Goal: Task Accomplishment & Management: Manage account settings

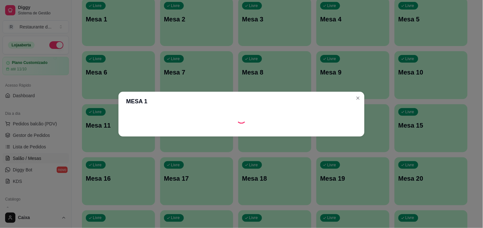
scroll to position [71, 0]
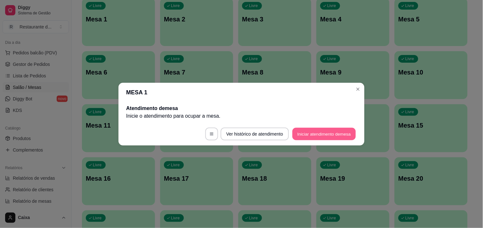
click at [317, 135] on button "Iniciar atendimento de mesa" at bounding box center [323, 134] width 63 height 12
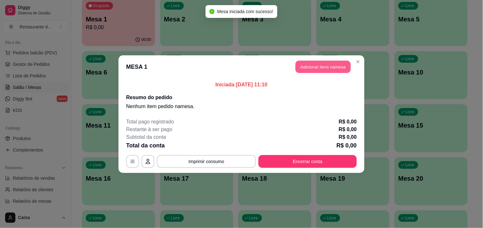
click at [327, 70] on button "Adicionar itens na mesa" at bounding box center [323, 67] width 55 height 12
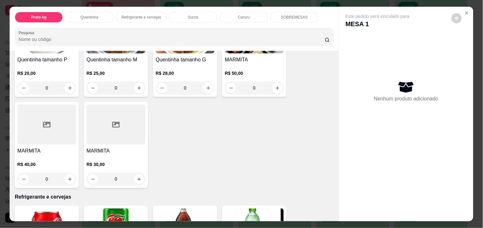
scroll to position [185, 0]
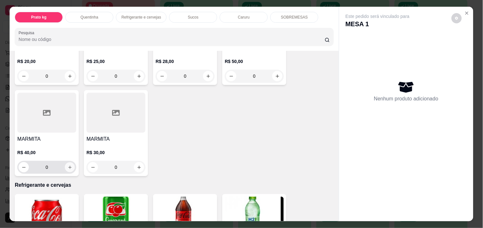
click at [68, 165] on icon "increase-product-quantity" at bounding box center [70, 167] width 5 height 5
type input "1"
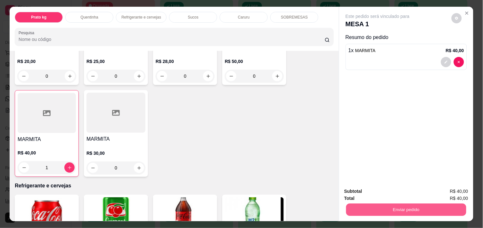
click at [390, 210] on button "Enviar pedido" at bounding box center [406, 210] width 120 height 12
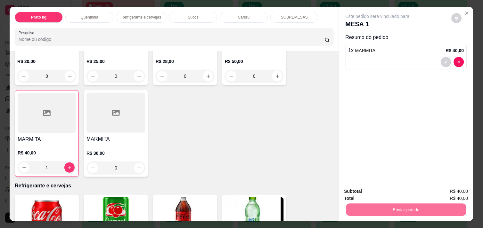
click at [449, 191] on button "Enviar pedido" at bounding box center [451, 192] width 35 height 12
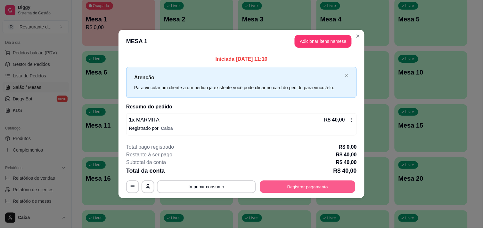
click at [317, 181] on button "Registrar pagamento" at bounding box center [307, 187] width 95 height 12
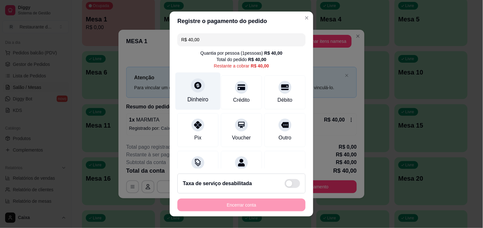
click at [196, 89] on icon at bounding box center [198, 85] width 8 height 8
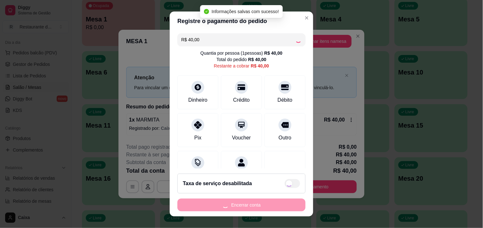
type input "R$ 0,00"
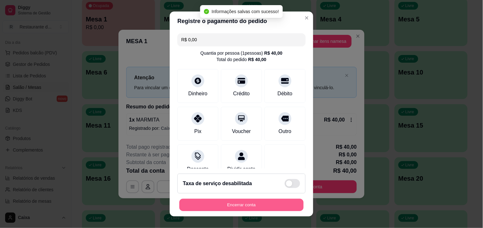
click at [266, 206] on button "Encerrar conta" at bounding box center [241, 205] width 124 height 12
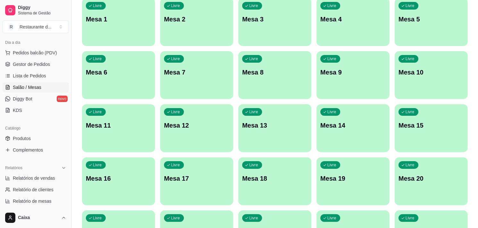
click at [469, 159] on div "Todos Mesas Comandas Pesquisar Adicionar mesa ou comanda Livre Mesa 1 Livre Mes…" at bounding box center [275, 189] width 406 height 473
click at [200, 8] on div "Livre Mesa 2" at bounding box center [196, 18] width 71 height 39
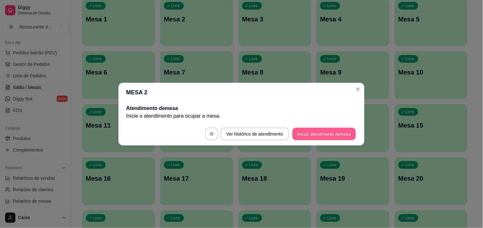
click at [309, 132] on button "Iniciar atendimento de mesa" at bounding box center [323, 134] width 63 height 12
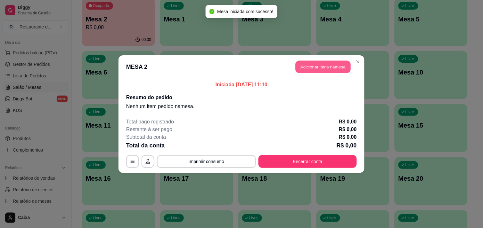
click at [306, 69] on button "Adicionar itens na mesa" at bounding box center [323, 67] width 55 height 12
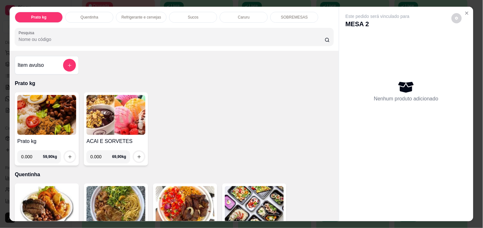
click at [33, 153] on input "0.000" at bounding box center [32, 157] width 22 height 13
type input "0.140"
click at [68, 155] on icon "increase-product-quantity" at bounding box center [70, 157] width 5 height 5
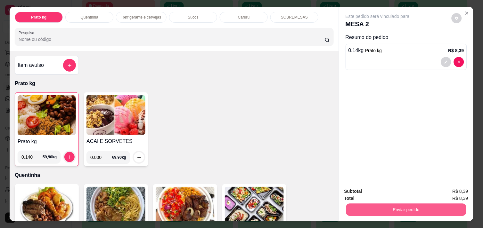
click at [393, 208] on button "Enviar pedido" at bounding box center [406, 210] width 120 height 12
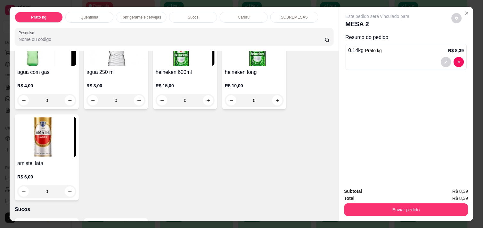
scroll to position [456, 0]
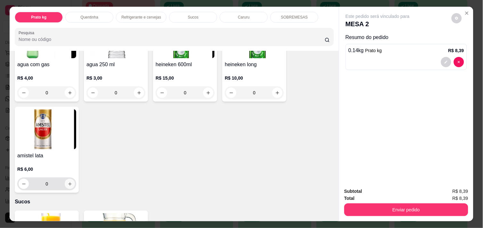
click at [66, 185] on button "increase-product-quantity" at bounding box center [70, 184] width 10 height 10
type input "1"
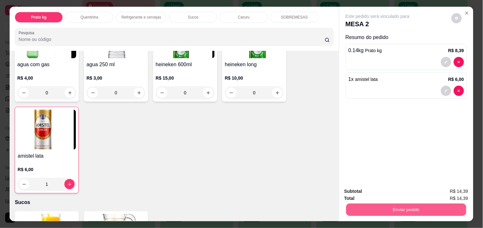
click at [401, 204] on button "Enviar pedido" at bounding box center [406, 210] width 120 height 12
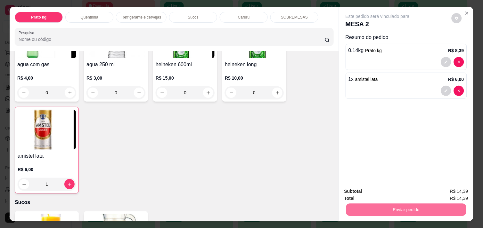
click at [454, 189] on button "Enviar pedido" at bounding box center [451, 192] width 35 height 12
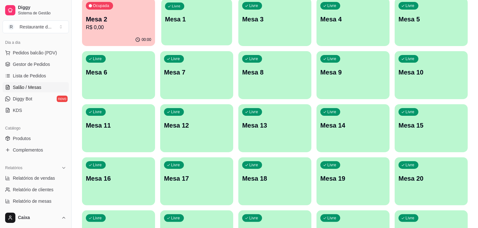
click at [196, 15] on p "Mesa 1" at bounding box center [196, 19] width 63 height 9
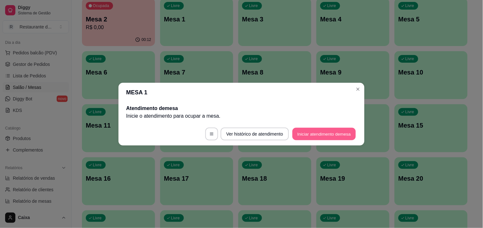
click at [312, 135] on button "Iniciar atendimento de mesa" at bounding box center [323, 134] width 63 height 12
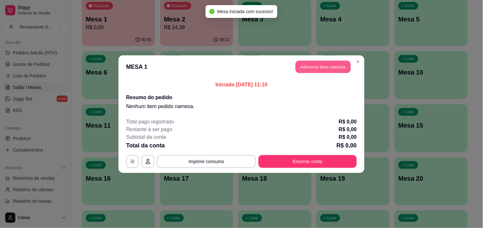
click at [322, 66] on button "Adicionar itens na mesa" at bounding box center [323, 67] width 55 height 12
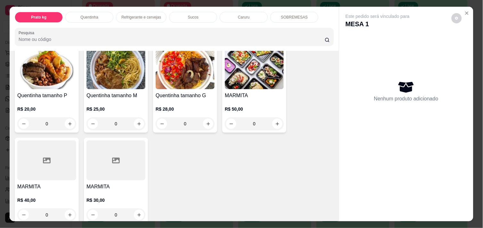
scroll to position [142, 0]
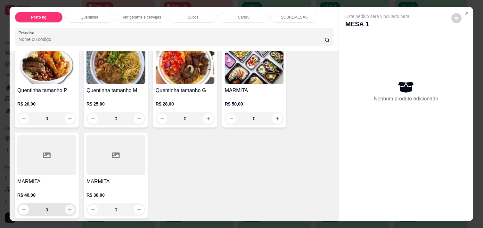
click at [68, 208] on icon "increase-product-quantity" at bounding box center [70, 210] width 5 height 5
type input "1"
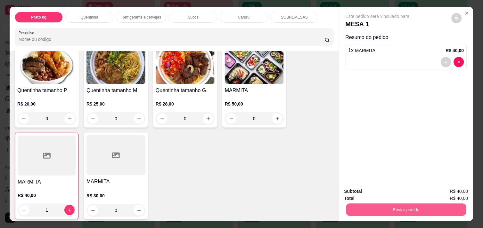
click at [386, 209] on button "Enviar pedido" at bounding box center [406, 210] width 120 height 12
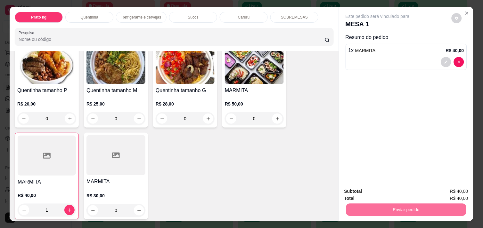
click at [460, 191] on button "Enviar pedido" at bounding box center [451, 192] width 36 height 12
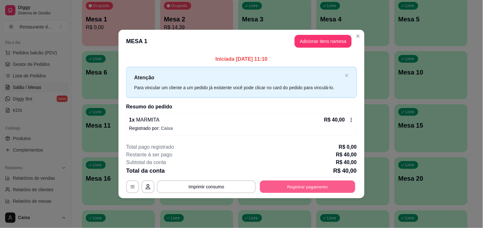
click at [338, 185] on button "Registrar pagamento" at bounding box center [307, 187] width 95 height 12
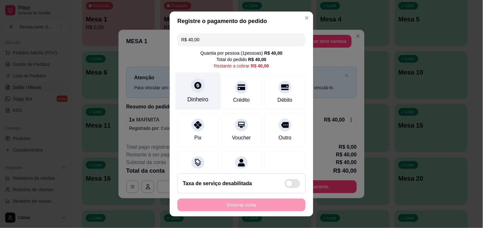
click at [194, 90] on div at bounding box center [198, 85] width 14 height 14
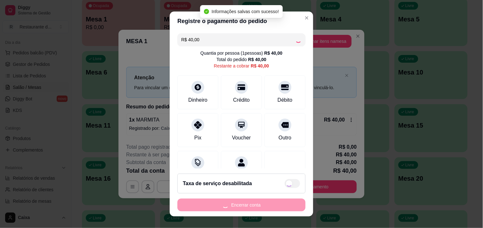
type input "R$ 0,00"
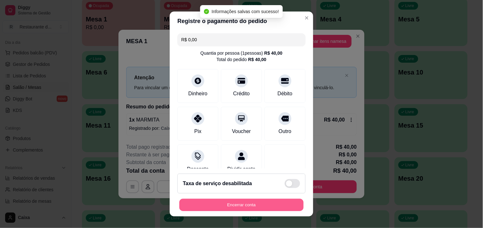
click at [254, 203] on button "Encerrar conta" at bounding box center [241, 205] width 124 height 12
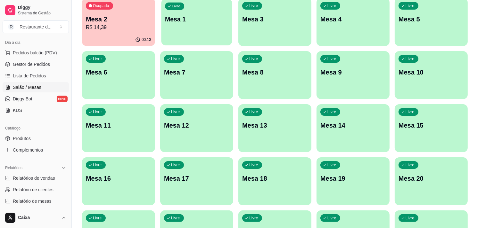
click at [184, 26] on div "Livre Mesa 1" at bounding box center [196, 18] width 71 height 39
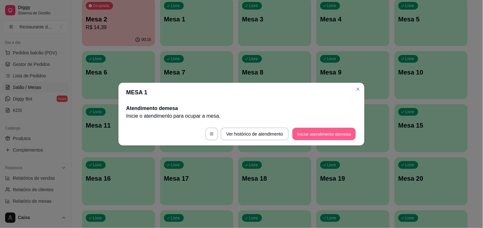
click at [322, 134] on button "Iniciar atendimento de mesa" at bounding box center [323, 134] width 63 height 12
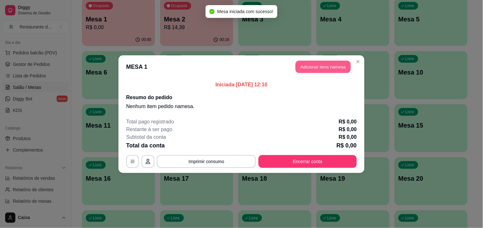
click at [327, 69] on button "Adicionar itens na mesa" at bounding box center [323, 67] width 55 height 12
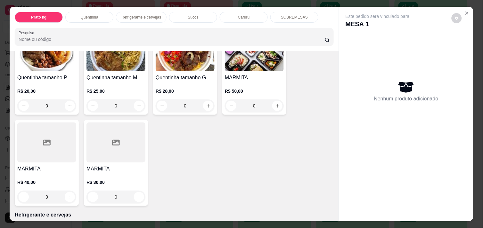
scroll to position [171, 0]
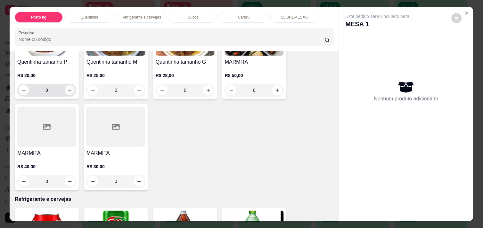
click at [70, 90] on button "increase-product-quantity" at bounding box center [70, 91] width 10 height 10
type input "1"
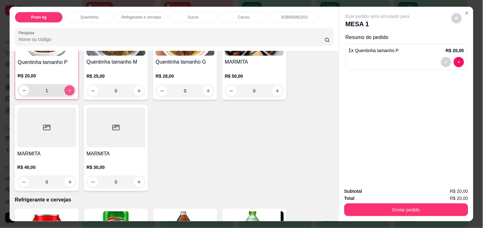
scroll to position [171, 0]
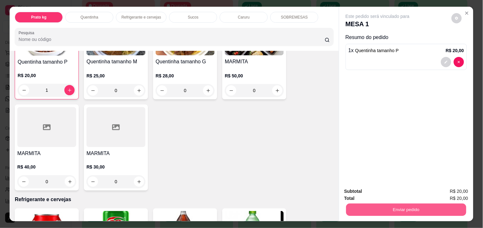
click at [370, 206] on button "Enviar pedido" at bounding box center [406, 210] width 120 height 12
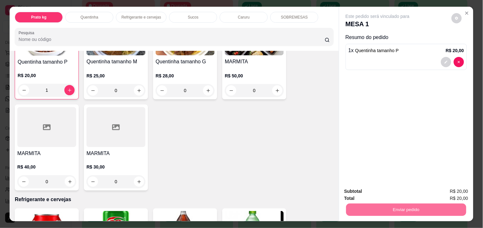
click at [442, 191] on button "Enviar pedido" at bounding box center [451, 192] width 35 height 12
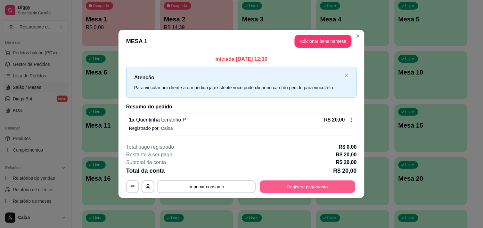
click at [328, 190] on button "Registrar pagamento" at bounding box center [307, 187] width 95 height 12
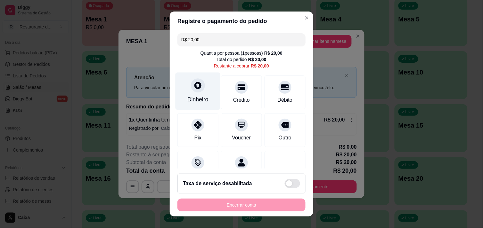
click at [194, 85] on icon at bounding box center [198, 85] width 8 height 8
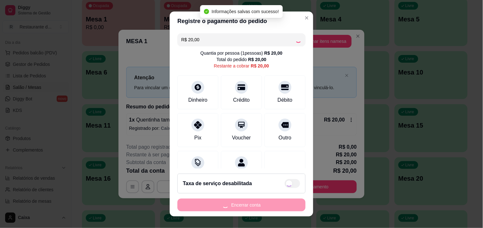
type input "R$ 0,00"
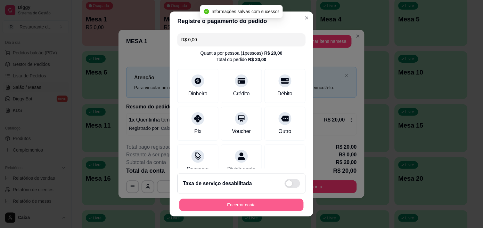
click at [250, 209] on button "Encerrar conta" at bounding box center [241, 205] width 124 height 12
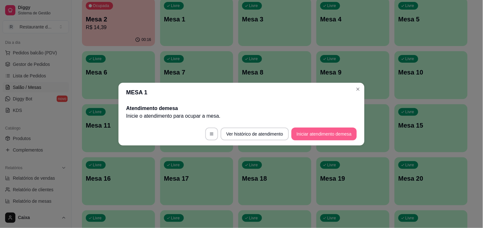
click at [322, 136] on button "Iniciar atendimento de mesa" at bounding box center [324, 134] width 65 height 13
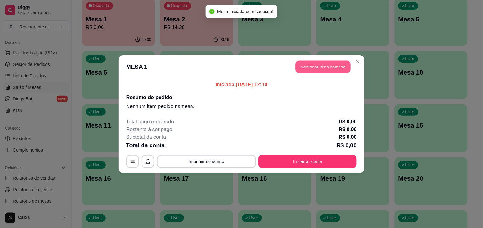
click at [319, 67] on button "Adicionar itens na mesa" at bounding box center [323, 67] width 55 height 12
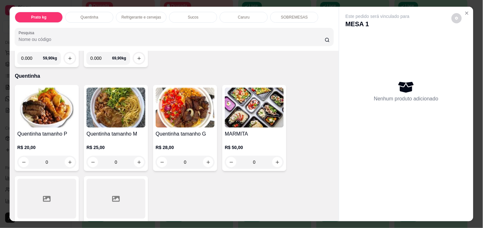
scroll to position [100, 0]
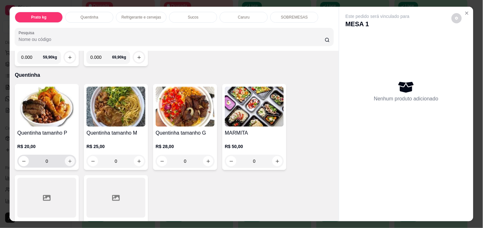
click at [68, 159] on icon "increase-product-quantity" at bounding box center [70, 161] width 5 height 5
type input "1"
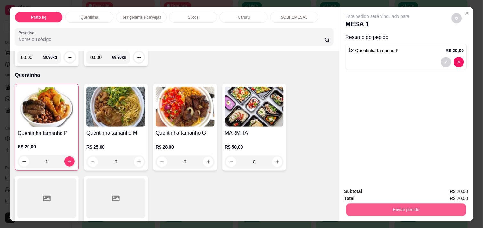
click at [378, 204] on button "Enviar pedido" at bounding box center [406, 210] width 120 height 12
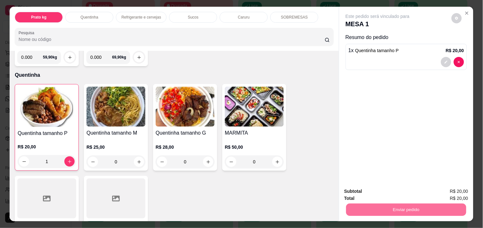
click at [450, 193] on button "Enviar pedido" at bounding box center [451, 192] width 36 height 12
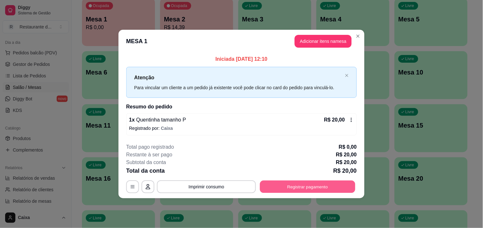
click at [315, 183] on button "Registrar pagamento" at bounding box center [307, 187] width 95 height 12
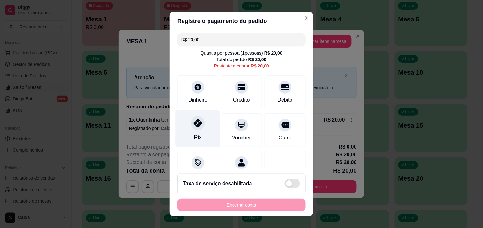
click at [191, 126] on div at bounding box center [198, 123] width 14 height 14
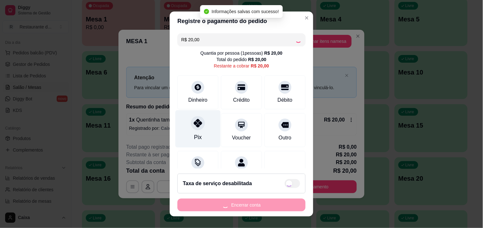
type input "R$ 0,00"
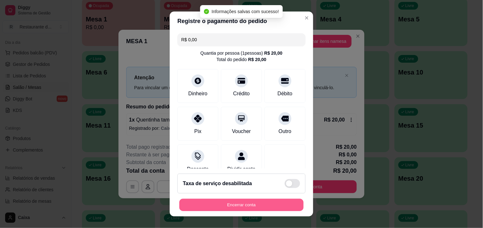
click at [243, 201] on button "Encerrar conta" at bounding box center [241, 205] width 124 height 12
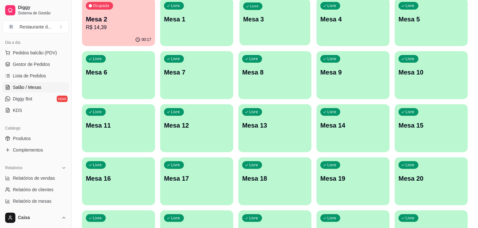
click at [281, 25] on div "Livre Mesa 3" at bounding box center [274, 18] width 71 height 39
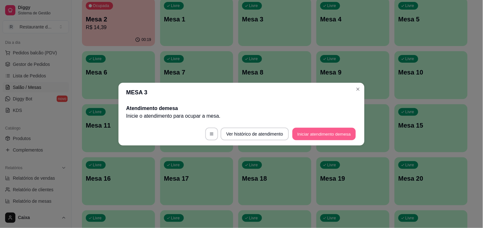
click at [335, 131] on button "Iniciar atendimento de mesa" at bounding box center [323, 134] width 63 height 12
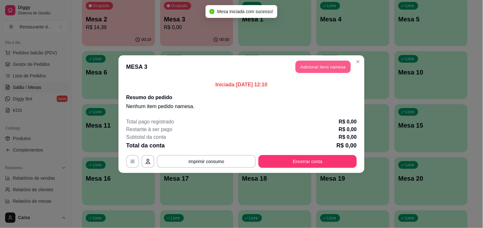
click at [330, 70] on button "Adicionar itens na mesa" at bounding box center [323, 67] width 55 height 12
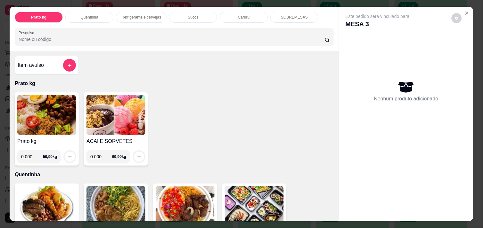
click at [31, 154] on input "0.000" at bounding box center [32, 157] width 22 height 13
type input "0.384"
click at [65, 154] on button "increase-product-quantity" at bounding box center [70, 157] width 10 height 10
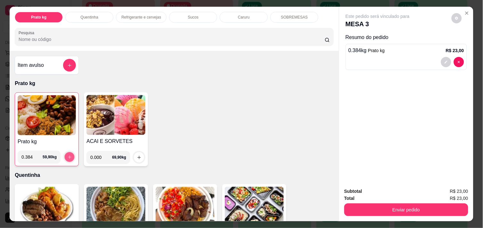
click at [67, 155] on icon "increase-product-quantity" at bounding box center [69, 157] width 5 height 5
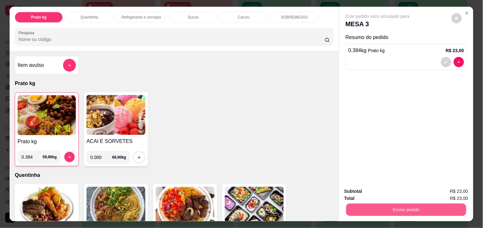
click at [434, 206] on button "Enviar pedido" at bounding box center [406, 210] width 120 height 12
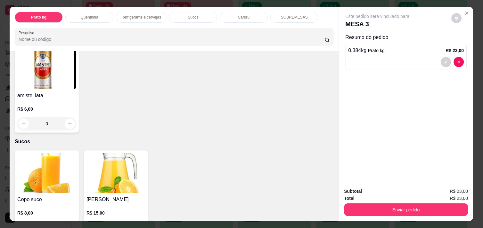
scroll to position [527, 0]
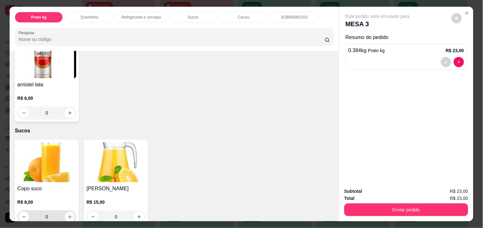
click at [68, 215] on icon "increase-product-quantity" at bounding box center [70, 217] width 5 height 5
type input "1"
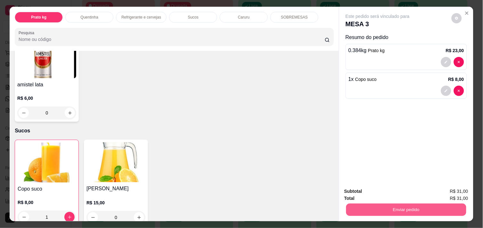
click at [382, 207] on button "Enviar pedido" at bounding box center [406, 210] width 120 height 12
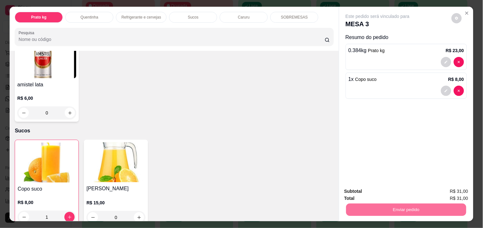
click at [444, 191] on button "Enviar pedido" at bounding box center [451, 192] width 35 height 12
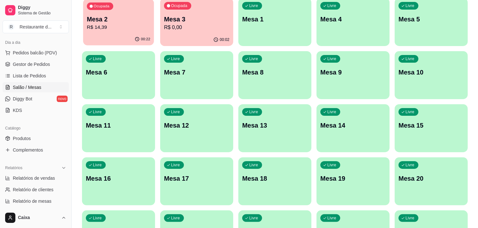
click at [106, 22] on p "Mesa 2" at bounding box center [118, 19] width 63 height 9
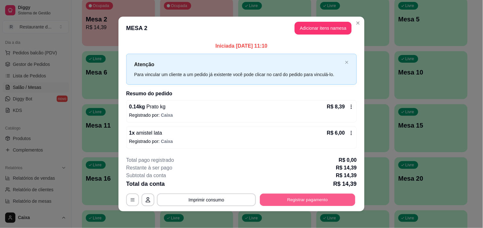
click at [289, 196] on button "Registrar pagamento" at bounding box center [307, 200] width 95 height 12
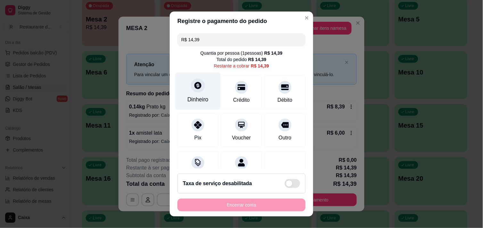
click at [196, 94] on div "Dinheiro" at bounding box center [198, 90] width 45 height 37
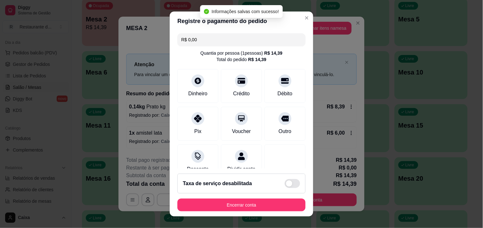
type input "R$ 0,00"
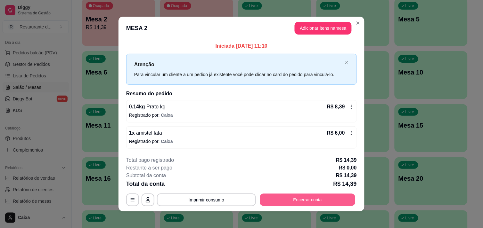
click at [318, 196] on button "Encerrar conta" at bounding box center [307, 200] width 95 height 12
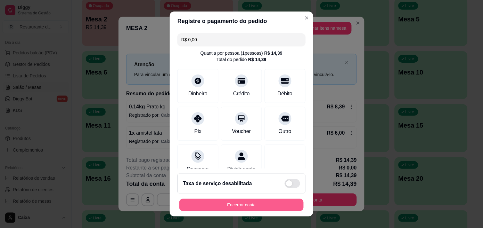
click at [241, 202] on button "Encerrar conta" at bounding box center [241, 205] width 124 height 12
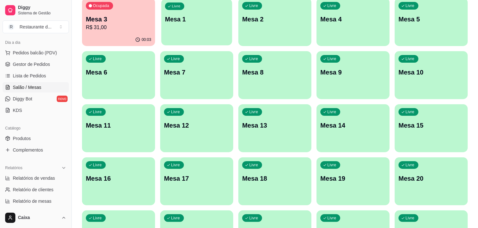
click at [189, 21] on p "Mesa 1" at bounding box center [196, 19] width 63 height 9
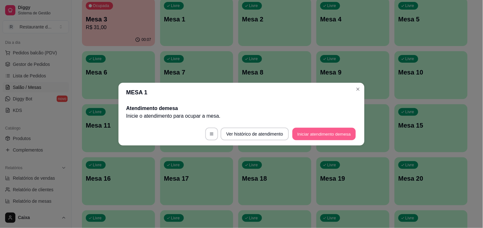
click at [309, 131] on button "Iniciar atendimento de mesa" at bounding box center [323, 134] width 63 height 12
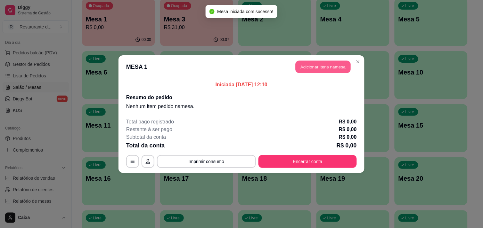
click at [315, 65] on button "Adicionar itens na mesa" at bounding box center [323, 67] width 55 height 12
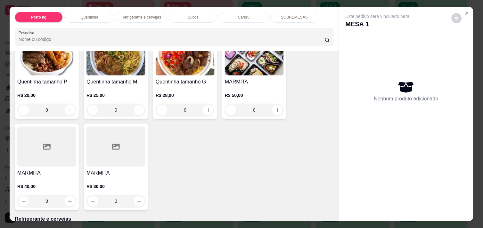
scroll to position [156, 0]
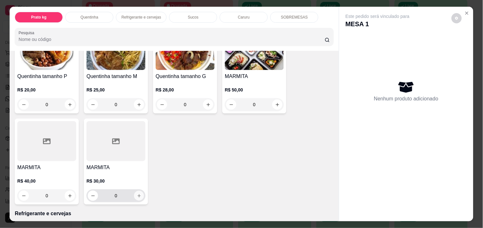
click at [138, 194] on icon "increase-product-quantity" at bounding box center [139, 196] width 5 height 5
type input "1"
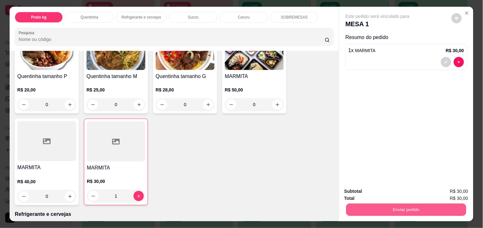
click at [404, 205] on button "Enviar pedido" at bounding box center [406, 210] width 120 height 12
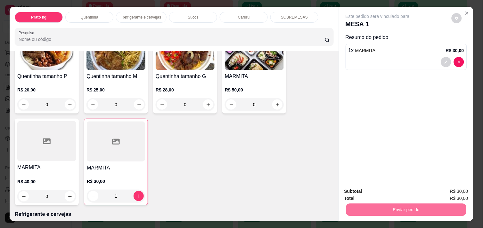
click at [449, 191] on button "Enviar pedido" at bounding box center [451, 192] width 36 height 12
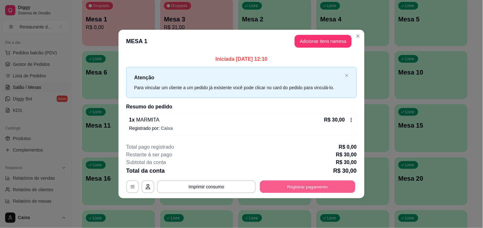
click at [326, 187] on button "Registrar pagamento" at bounding box center [307, 187] width 95 height 12
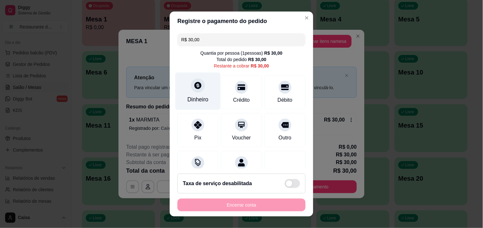
click at [200, 94] on div "Dinheiro" at bounding box center [198, 90] width 45 height 37
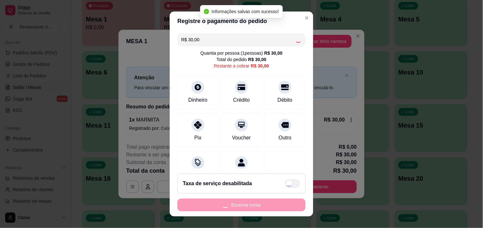
type input "R$ 0,00"
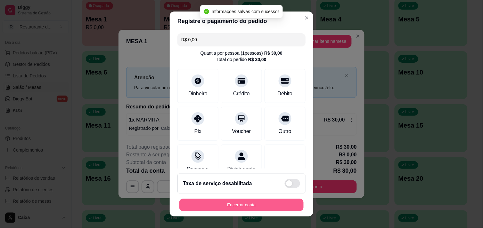
click at [275, 209] on button "Encerrar conta" at bounding box center [241, 205] width 124 height 12
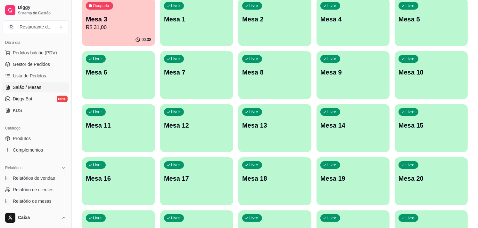
click at [472, 185] on div "Todos Mesas Comandas Pesquisar Adicionar mesa ou comanda Ocupada Mesa 3 R$ 31,0…" at bounding box center [275, 189] width 406 height 473
click at [197, 34] on div "Livre Mesa 1" at bounding box center [196, 18] width 71 height 39
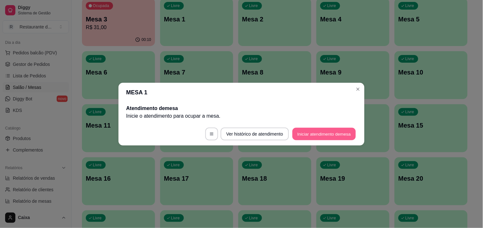
click at [312, 130] on button "Iniciar atendimento de mesa" at bounding box center [323, 134] width 63 height 12
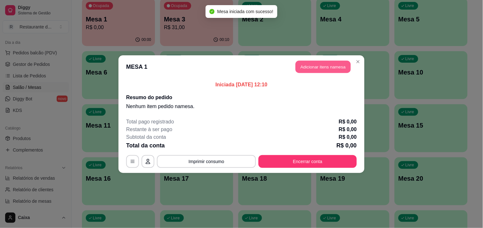
click at [317, 63] on button "Adicionar itens na mesa" at bounding box center [323, 67] width 55 height 12
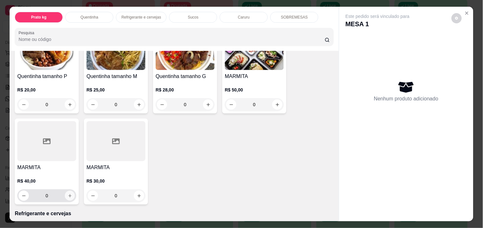
click at [68, 194] on icon "increase-product-quantity" at bounding box center [70, 196] width 5 height 5
type input "1"
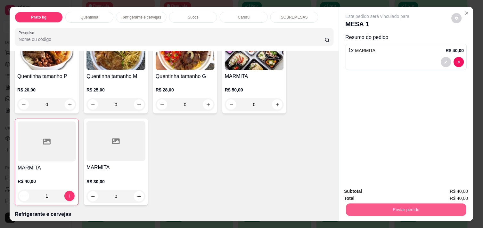
click at [409, 210] on button "Enviar pedido" at bounding box center [406, 210] width 120 height 12
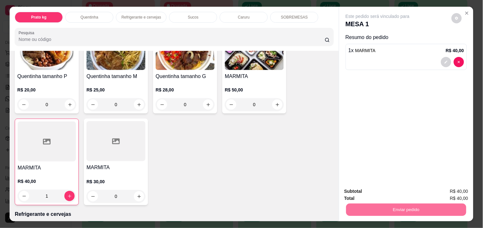
click at [452, 186] on button "Enviar pedido" at bounding box center [451, 192] width 35 height 12
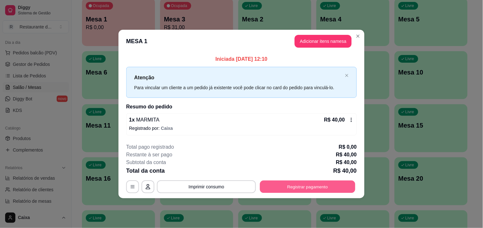
click at [335, 183] on button "Registrar pagamento" at bounding box center [307, 187] width 95 height 12
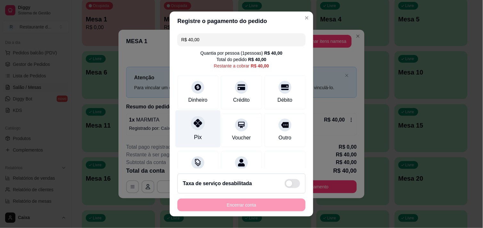
click at [194, 123] on icon at bounding box center [198, 123] width 8 height 8
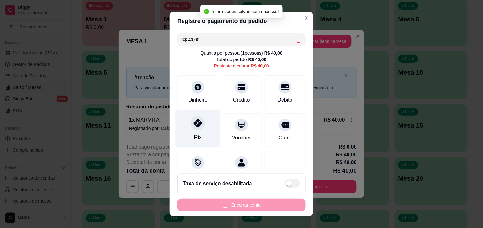
type input "R$ 0,00"
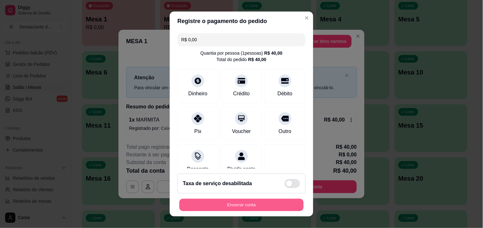
click at [252, 206] on button "Encerrar conta" at bounding box center [241, 205] width 124 height 12
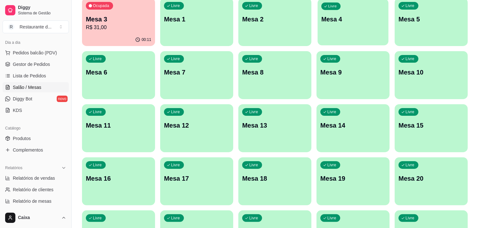
click at [347, 31] on div "Livre Mesa 4" at bounding box center [352, 18] width 71 height 39
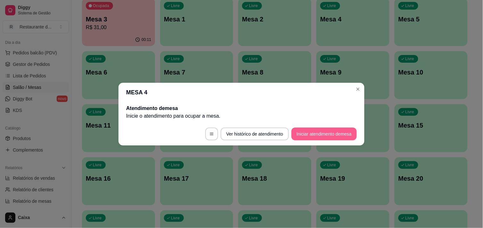
click at [334, 130] on button "Iniciar atendimento de mesa" at bounding box center [324, 134] width 65 height 13
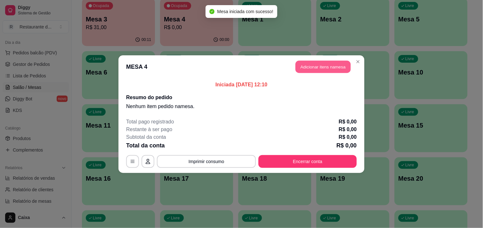
click at [323, 64] on button "Adicionar itens na mesa" at bounding box center [323, 67] width 55 height 12
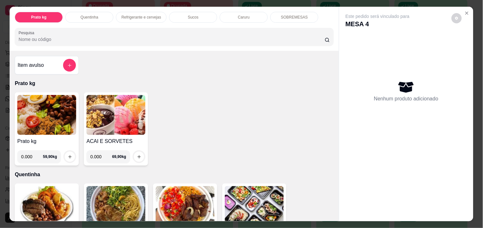
click at [31, 153] on input "0.000" at bounding box center [32, 157] width 22 height 13
type input "0.538"
click at [69, 155] on icon "increase-product-quantity" at bounding box center [70, 157] width 5 height 5
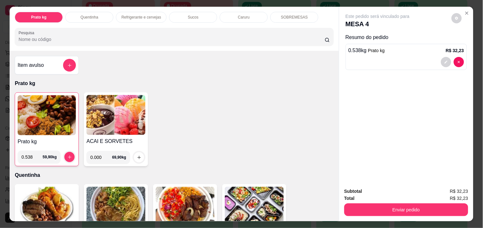
click at [33, 118] on img at bounding box center [47, 115] width 58 height 40
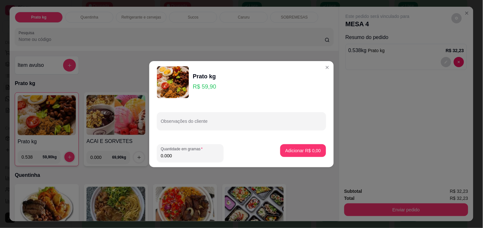
click at [175, 158] on input "0.000" at bounding box center [190, 156] width 59 height 6
type input "0.414"
click at [295, 149] on p "Adicionar R$ 24,80" at bounding box center [302, 151] width 37 height 6
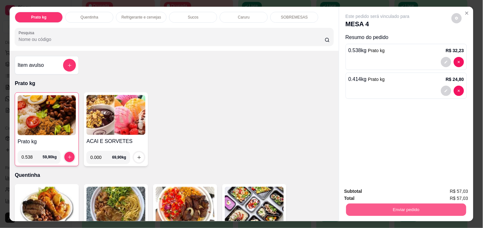
click at [430, 206] on button "Enviar pedido" at bounding box center [406, 210] width 120 height 12
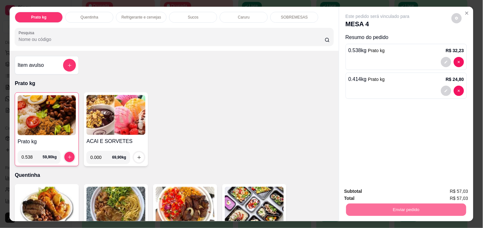
click at [456, 196] on button "Enviar pedido" at bounding box center [451, 192] width 35 height 12
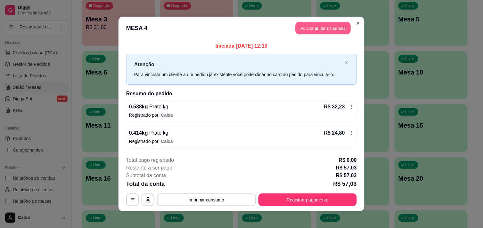
click at [302, 26] on button "Adicionar itens na mesa" at bounding box center [323, 28] width 55 height 12
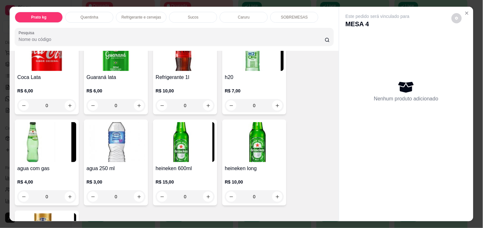
scroll to position [356, 0]
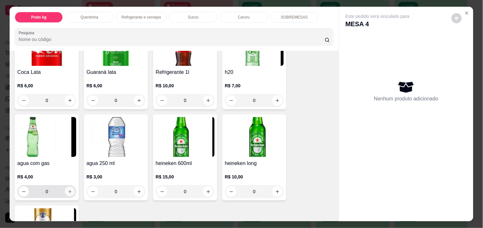
click at [69, 190] on icon "increase-product-quantity" at bounding box center [70, 192] width 5 height 5
type input "1"
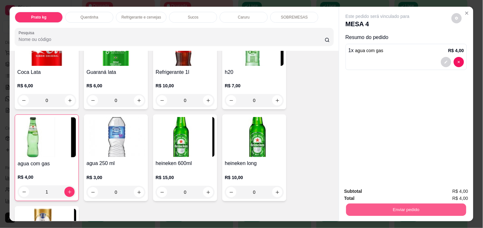
click at [410, 210] on button "Enviar pedido" at bounding box center [406, 210] width 120 height 12
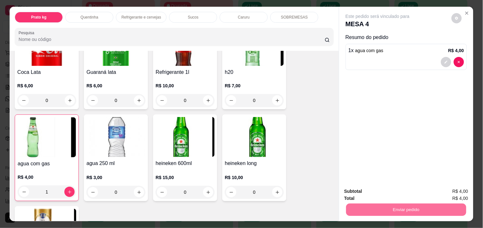
click at [464, 190] on button "Enviar pedido" at bounding box center [451, 192] width 35 height 12
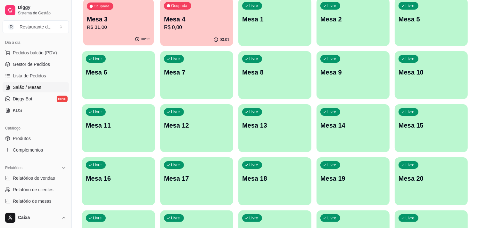
click at [111, 27] on p "R$ 31,00" at bounding box center [118, 27] width 63 height 7
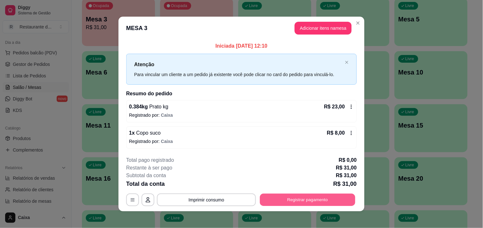
click at [308, 202] on button "Registrar pagamento" at bounding box center [307, 200] width 95 height 12
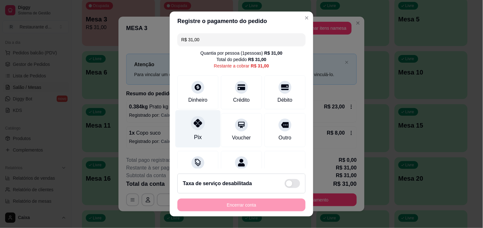
click at [199, 133] on div "Pix" at bounding box center [198, 128] width 45 height 37
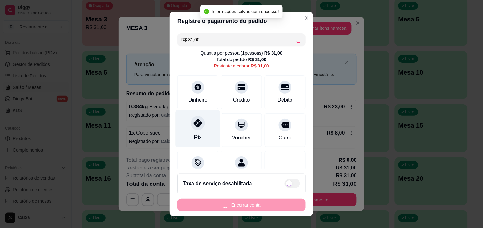
type input "R$ 0,00"
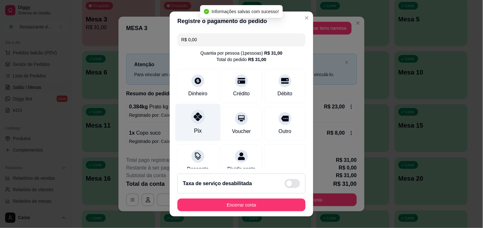
click at [199, 133] on div "Pix" at bounding box center [198, 122] width 45 height 37
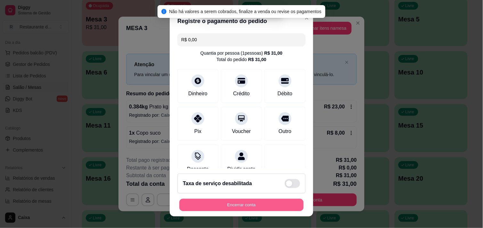
click at [238, 202] on button "Encerrar conta" at bounding box center [241, 205] width 124 height 12
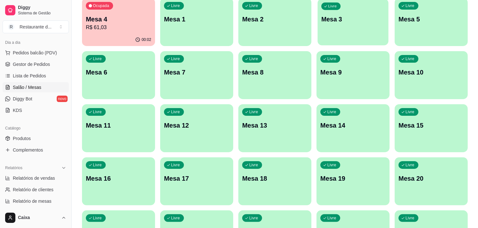
click at [349, 21] on p "Mesa 3" at bounding box center [352, 19] width 63 height 9
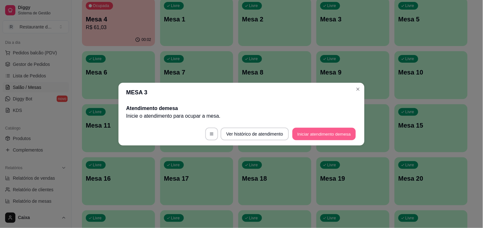
click at [322, 130] on button "Iniciar atendimento de mesa" at bounding box center [323, 134] width 63 height 12
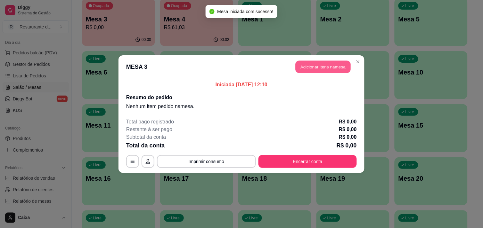
click at [328, 70] on button "Adicionar itens na mesa" at bounding box center [323, 67] width 55 height 12
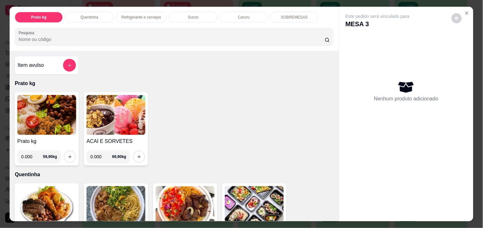
click at [31, 151] on input "0.000" at bounding box center [32, 157] width 22 height 13
type input "0.362"
click at [68, 155] on icon "increase-product-quantity" at bounding box center [70, 157] width 5 height 5
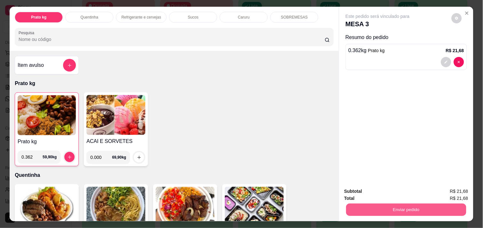
click at [432, 207] on button "Enviar pedido" at bounding box center [406, 210] width 120 height 12
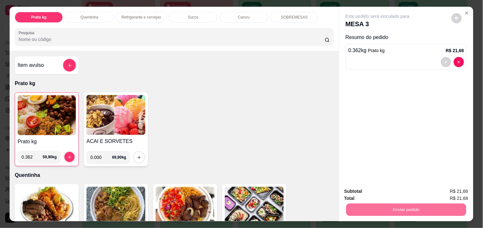
click at [460, 192] on button "Enviar pedido" at bounding box center [451, 192] width 35 height 12
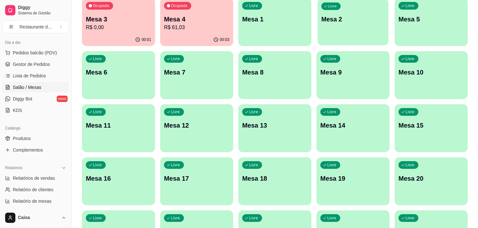
click at [355, 22] on p "Mesa 2" at bounding box center [352, 19] width 63 height 9
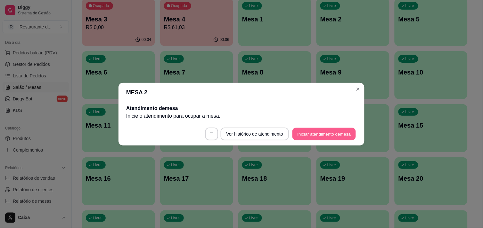
click at [332, 135] on button "Iniciar atendimento de mesa" at bounding box center [323, 134] width 63 height 12
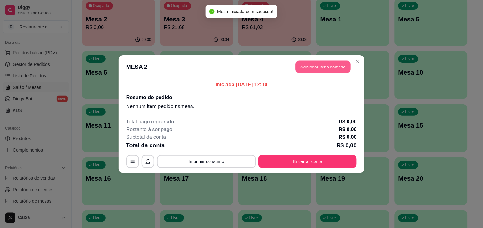
click at [318, 68] on button "Adicionar itens na mesa" at bounding box center [323, 67] width 55 height 12
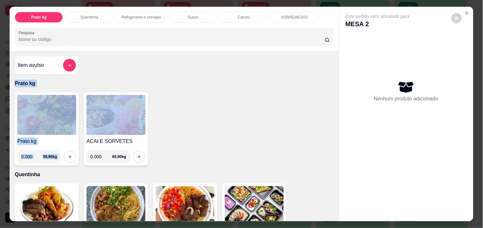
drag, startPoint x: 318, startPoint y: 68, endPoint x: 302, endPoint y: 130, distance: 64.6
click at [302, 130] on div "Item avulso Prato kg Prato kg 0.000 59,90 kg ACAI E SORVETES 0.000 69,90 kg Que…" at bounding box center [174, 136] width 329 height 170
click at [209, 133] on div "Prato kg 0.000 59,90 kg ACAI E SORVETES 0.000 69,90 kg" at bounding box center [174, 129] width 319 height 73
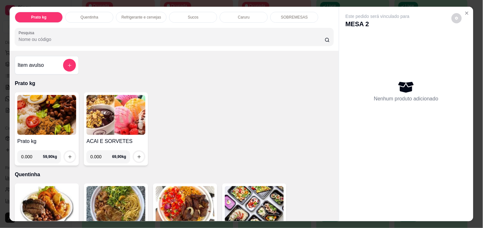
click at [29, 155] on input "0.000" at bounding box center [32, 157] width 22 height 13
type input "0.452"
click at [68, 155] on icon "increase-product-quantity" at bounding box center [70, 157] width 5 height 5
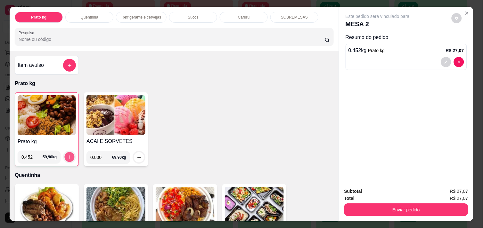
click at [68, 156] on icon "increase-product-quantity" at bounding box center [69, 157] width 3 height 3
click at [50, 104] on img at bounding box center [47, 115] width 58 height 40
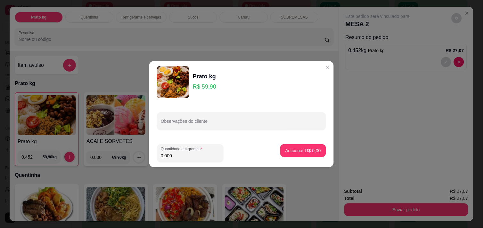
click at [173, 156] on input "0.000" at bounding box center [190, 156] width 59 height 6
type input "0.664"
click at [297, 150] on p "Adicionar R$ 39,77" at bounding box center [302, 151] width 37 height 6
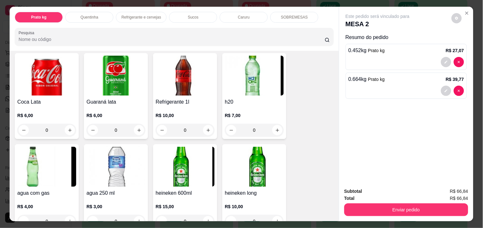
scroll to position [299, 0]
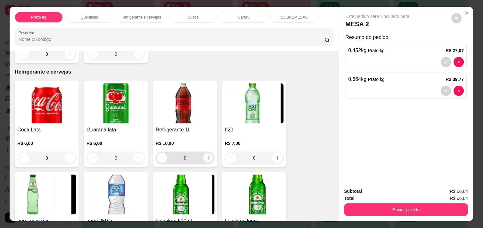
click at [206, 156] on icon "increase-product-quantity" at bounding box center [208, 158] width 5 height 5
type input "1"
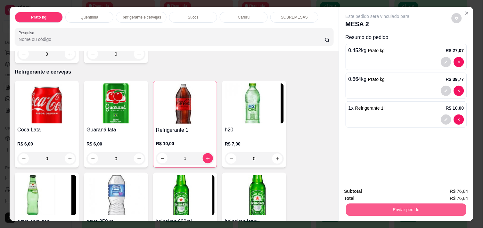
click at [396, 206] on button "Enviar pedido" at bounding box center [406, 210] width 120 height 12
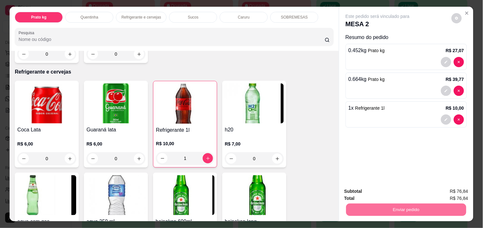
click at [446, 190] on button "Enviar pedido" at bounding box center [451, 192] width 35 height 12
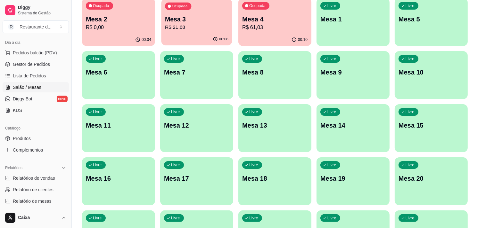
click at [206, 32] on div "Ocupada Mesa 3 R$ 21,68" at bounding box center [196, 16] width 71 height 35
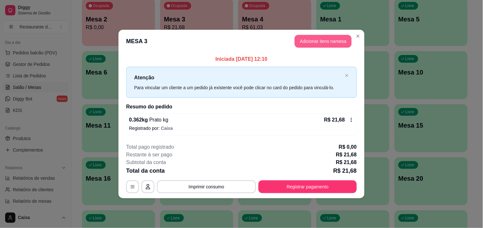
click at [319, 38] on button "Adicionar itens na mesa" at bounding box center [323, 41] width 57 height 13
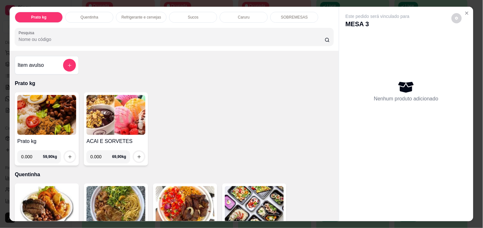
click at [32, 154] on input "0.000" at bounding box center [32, 157] width 22 height 13
type input "0.372"
click at [68, 155] on icon "increase-product-quantity" at bounding box center [70, 157] width 5 height 5
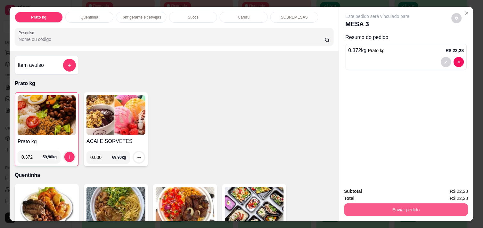
click at [383, 207] on button "Enviar pedido" at bounding box center [406, 210] width 124 height 13
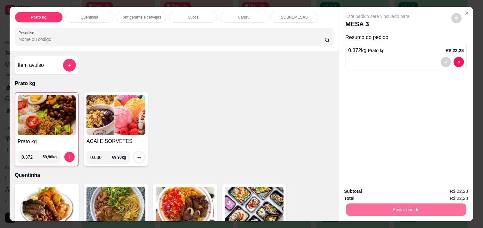
click at [460, 192] on button "Enviar pedido" at bounding box center [451, 192] width 35 height 12
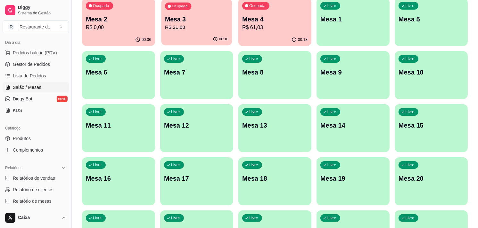
click at [209, 28] on p "R$ 21,68" at bounding box center [196, 27] width 63 height 7
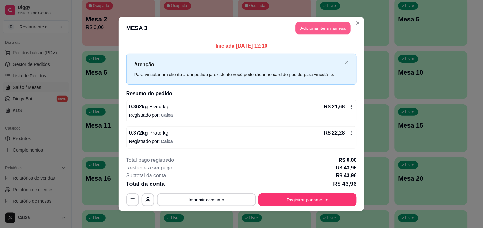
click at [301, 25] on button "Adicionar itens na mesa" at bounding box center [323, 28] width 55 height 12
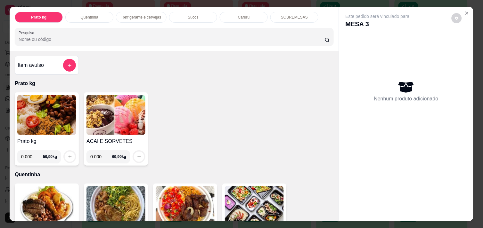
click at [32, 155] on input "0.000" at bounding box center [32, 157] width 22 height 13
type input "0.444"
click at [68, 155] on icon "increase-product-quantity" at bounding box center [70, 157] width 5 height 5
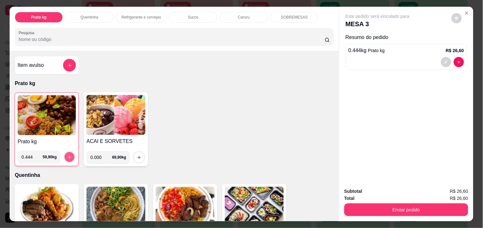
click at [67, 155] on icon "increase-product-quantity" at bounding box center [69, 157] width 5 height 5
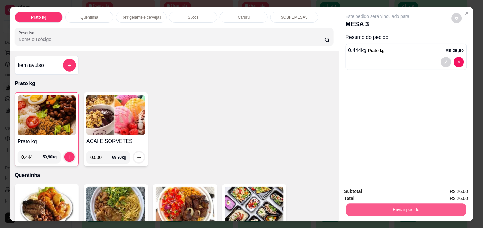
click at [430, 204] on button "Enviar pedido" at bounding box center [406, 210] width 120 height 12
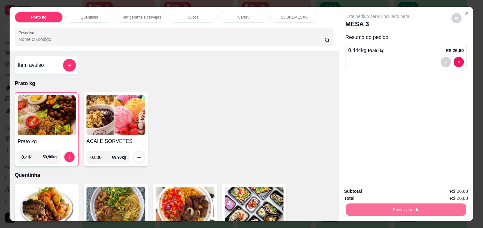
click at [47, 116] on img at bounding box center [47, 115] width 58 height 40
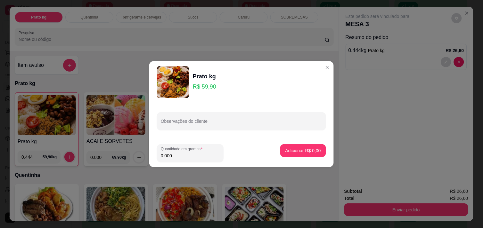
click at [171, 154] on input "0.000" at bounding box center [190, 156] width 59 height 6
type input "0.608"
click at [291, 147] on button "Adicionar R$ 36,42" at bounding box center [301, 150] width 47 height 12
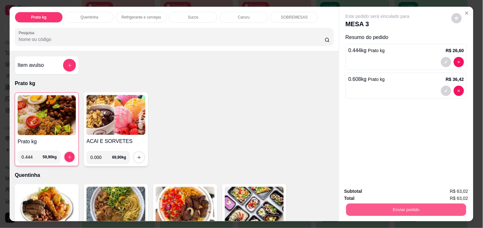
click at [431, 208] on button "Enviar pedido" at bounding box center [406, 210] width 120 height 12
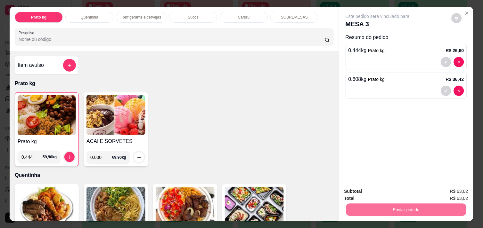
click at [465, 187] on button "Enviar pedido" at bounding box center [451, 192] width 35 height 12
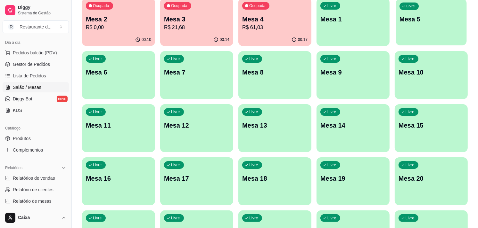
click at [433, 33] on div "Livre Mesa 5" at bounding box center [431, 18] width 71 height 39
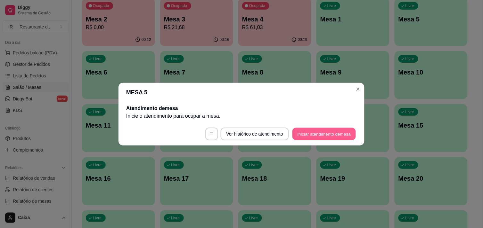
click at [325, 130] on button "Iniciar atendimento de mesa" at bounding box center [323, 134] width 63 height 12
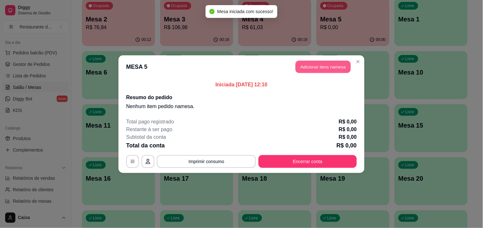
click at [331, 69] on button "Adicionar itens na mesa" at bounding box center [323, 67] width 55 height 12
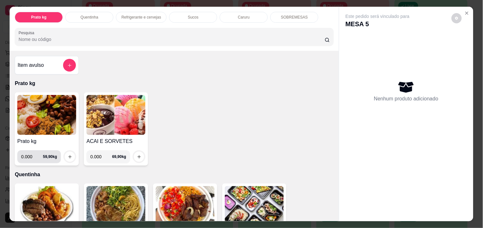
click at [31, 153] on input "0.000" at bounding box center [32, 157] width 22 height 13
type input "0.742"
click at [69, 155] on icon "increase-product-quantity" at bounding box center [70, 157] width 5 height 5
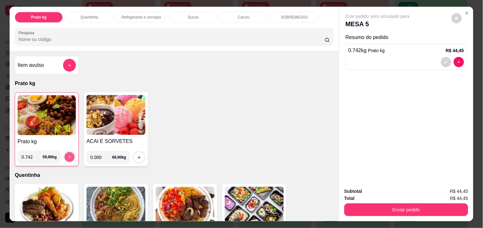
click at [69, 155] on icon "increase-product-quantity" at bounding box center [69, 157] width 5 height 5
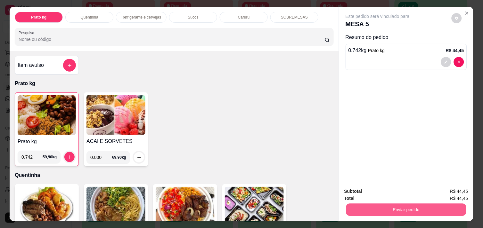
click at [415, 206] on button "Enviar pedido" at bounding box center [406, 210] width 120 height 12
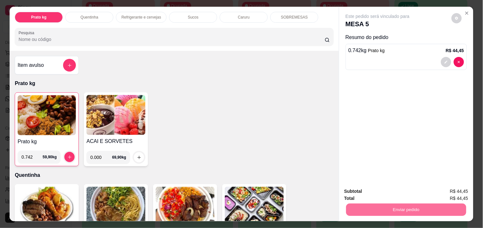
click at [450, 190] on button "Enviar pedido" at bounding box center [451, 192] width 35 height 12
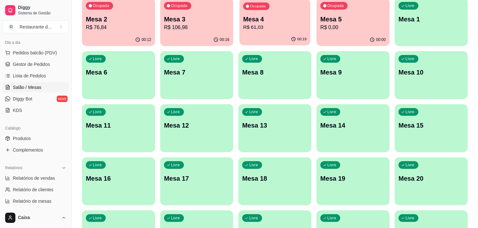
click at [274, 32] on div "Ocupada Mesa 4 R$ 61,03" at bounding box center [274, 16] width 71 height 35
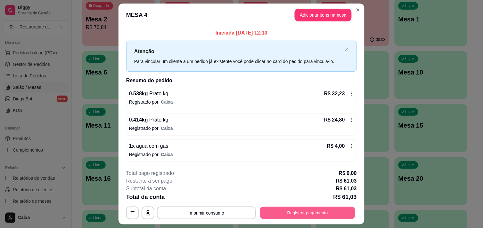
click at [320, 211] on button "Registrar pagamento" at bounding box center [307, 213] width 95 height 12
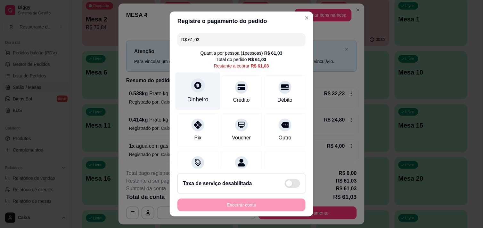
click at [196, 82] on icon at bounding box center [198, 85] width 8 height 8
type input "R$ 0,00"
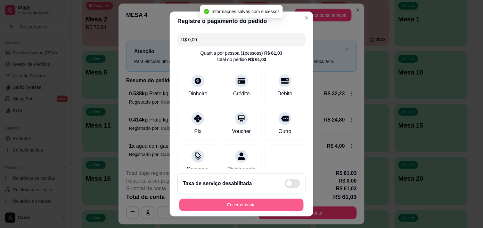
click at [261, 201] on button "Encerrar conta" at bounding box center [241, 205] width 124 height 12
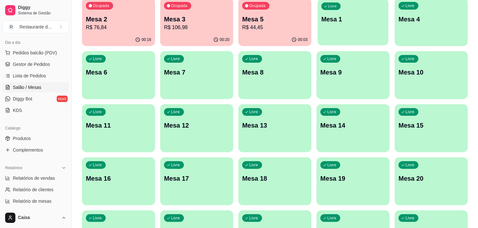
click at [349, 28] on div "Livre Mesa 1" at bounding box center [352, 18] width 71 height 39
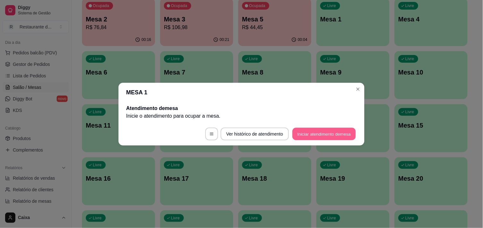
click at [332, 130] on button "Iniciar atendimento de mesa" at bounding box center [323, 134] width 63 height 12
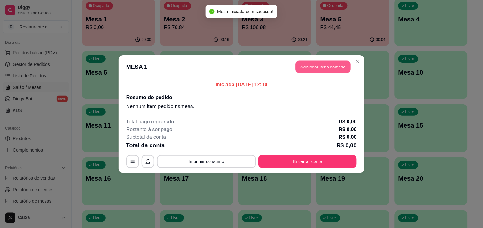
click at [313, 64] on button "Adicionar itens na mesa" at bounding box center [323, 67] width 55 height 12
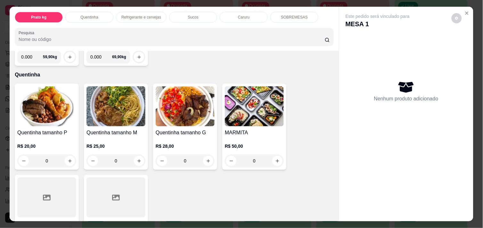
scroll to position [114, 0]
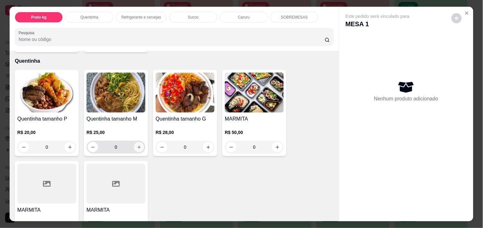
click at [138, 145] on icon "increase-product-quantity" at bounding box center [139, 147] width 5 height 5
type input "1"
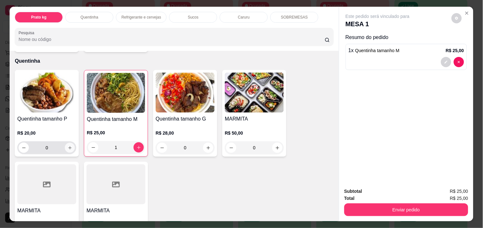
click at [68, 146] on icon "increase-product-quantity" at bounding box center [70, 148] width 5 height 5
type input "1"
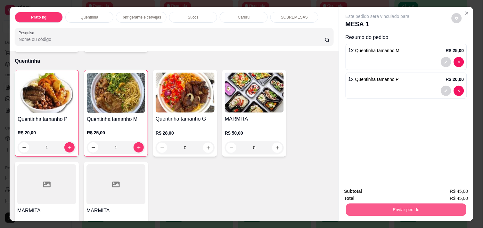
click at [388, 209] on button "Enviar pedido" at bounding box center [406, 210] width 120 height 12
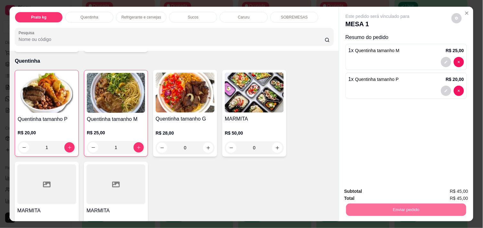
click at [458, 191] on button "Enviar pedido" at bounding box center [451, 192] width 35 height 12
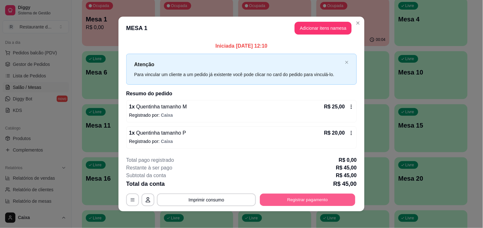
click at [327, 198] on button "Registrar pagamento" at bounding box center [307, 200] width 95 height 12
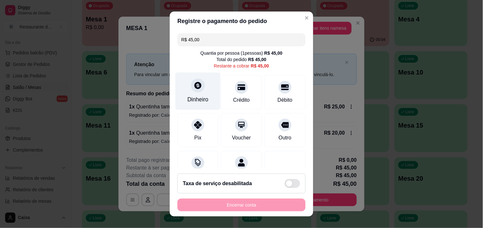
click at [203, 94] on div "Dinheiro" at bounding box center [198, 90] width 45 height 37
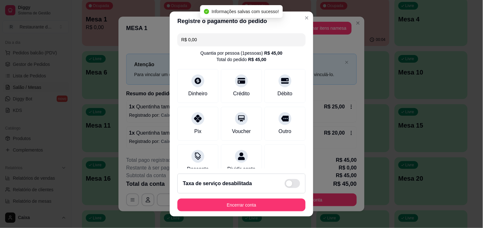
type input "R$ 0,00"
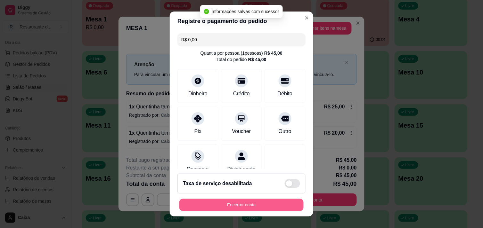
click at [264, 202] on button "Encerrar conta" at bounding box center [241, 205] width 124 height 12
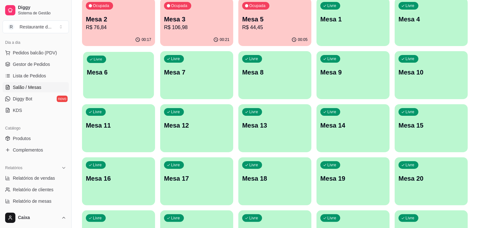
click at [104, 71] on p "Mesa 6" at bounding box center [118, 72] width 63 height 9
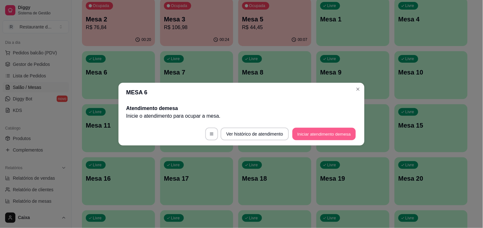
click at [312, 130] on button "Iniciar atendimento de mesa" at bounding box center [323, 134] width 63 height 12
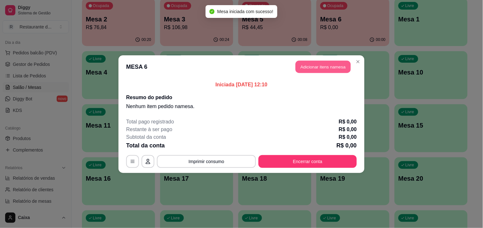
click at [324, 68] on button "Adicionar itens na mesa" at bounding box center [323, 67] width 55 height 12
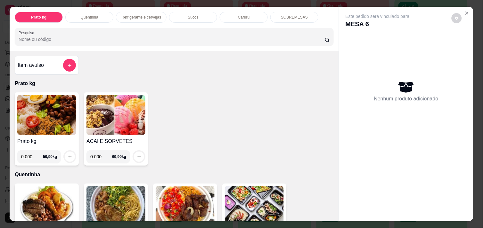
click at [33, 154] on input "0.000" at bounding box center [32, 157] width 22 height 13
type input "0.426"
click at [68, 155] on icon "increase-product-quantity" at bounding box center [69, 156] width 3 height 3
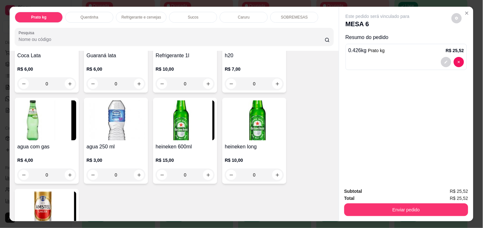
scroll to position [384, 0]
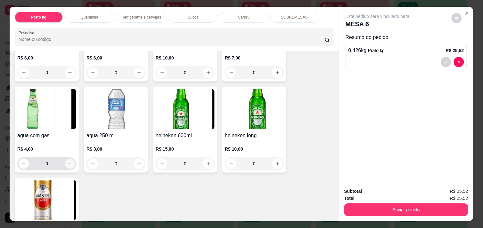
click at [71, 161] on button "increase-product-quantity" at bounding box center [70, 164] width 10 height 10
type input "1"
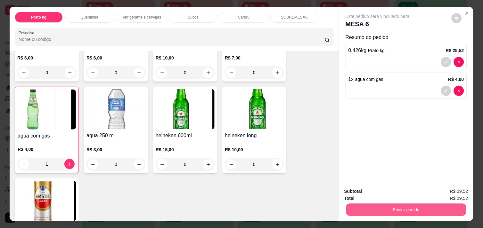
click at [396, 210] on button "Enviar pedido" at bounding box center [406, 210] width 120 height 12
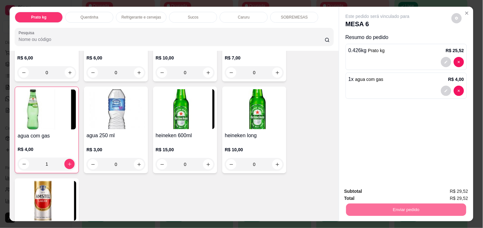
click at [453, 189] on button "Enviar pedido" at bounding box center [451, 192] width 35 height 12
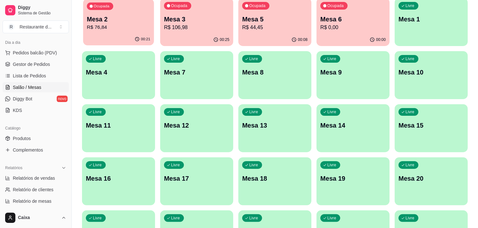
click at [134, 24] on p "R$ 76,84" at bounding box center [118, 27] width 63 height 7
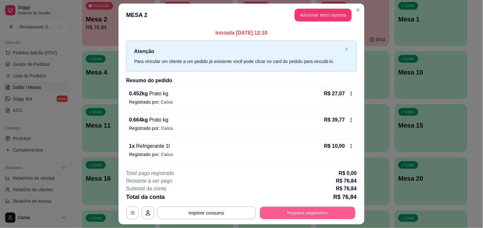
click at [317, 212] on button "Registrar pagamento" at bounding box center [307, 213] width 95 height 12
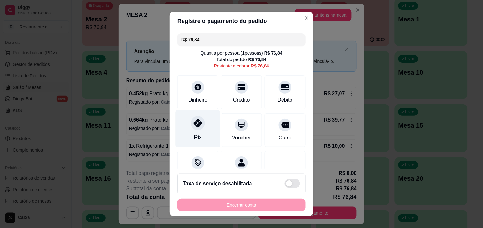
click at [197, 128] on div at bounding box center [198, 123] width 14 height 14
type input "R$ 0,00"
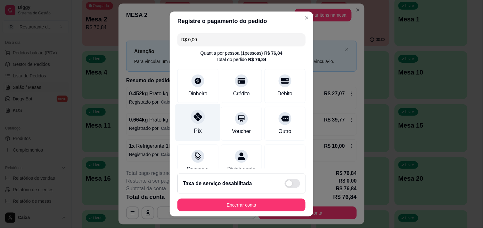
click at [197, 128] on div "Pix" at bounding box center [198, 131] width 8 height 8
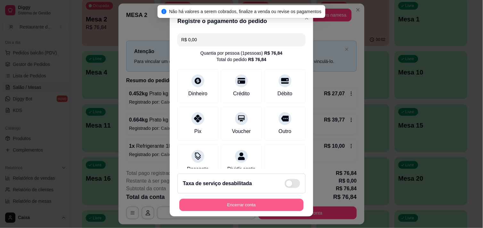
click at [232, 202] on button "Encerrar conta" at bounding box center [241, 205] width 124 height 12
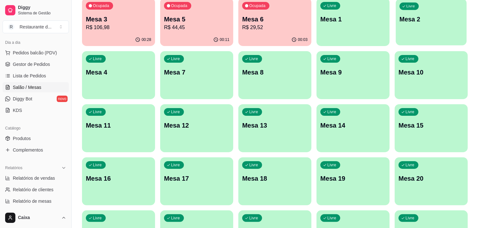
click at [422, 33] on div "Livre Mesa 2" at bounding box center [431, 18] width 71 height 39
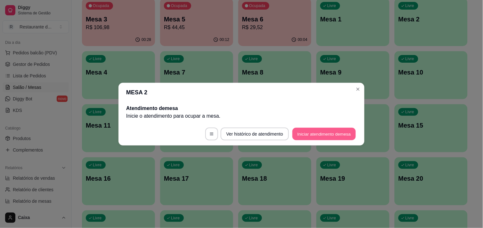
click at [338, 132] on button "Iniciar atendimento de mesa" at bounding box center [323, 134] width 63 height 12
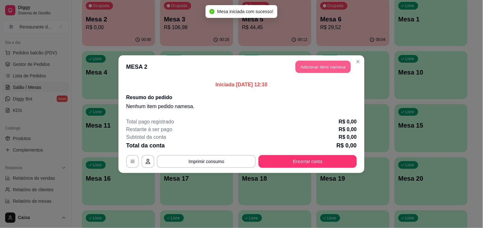
click at [332, 68] on button "Adicionar itens na mesa" at bounding box center [323, 67] width 55 height 12
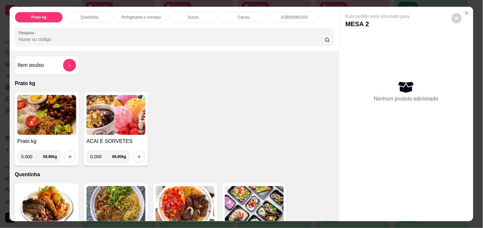
click at [32, 154] on input "0.000" at bounding box center [32, 157] width 22 height 13
type input "0.452"
click at [70, 152] on button "increase-product-quantity" at bounding box center [70, 157] width 10 height 10
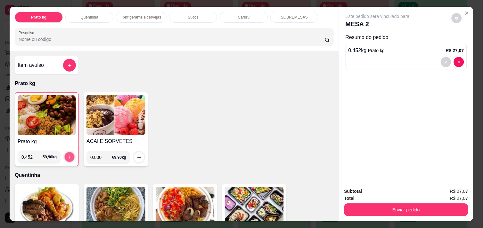
click at [70, 152] on button "increase-product-quantity" at bounding box center [70, 157] width 10 height 10
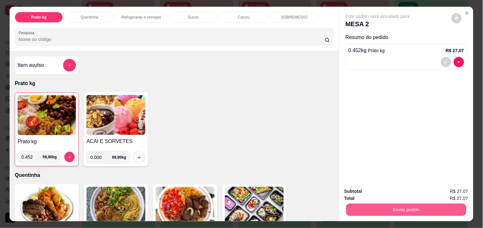
click at [407, 209] on button "Enviar pedido" at bounding box center [406, 210] width 120 height 12
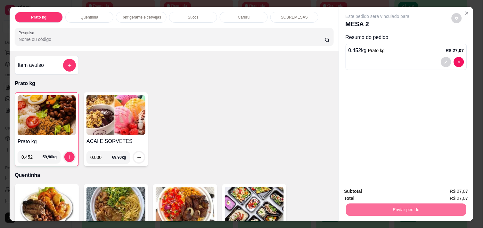
click at [456, 189] on button "Enviar pedido" at bounding box center [451, 192] width 35 height 12
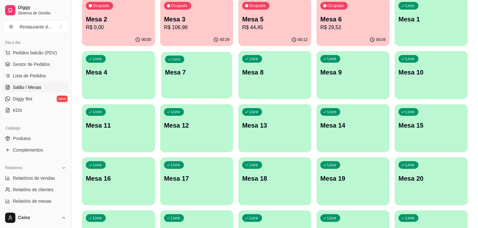
click at [187, 78] on div "Livre Mesa 7" at bounding box center [196, 71] width 71 height 39
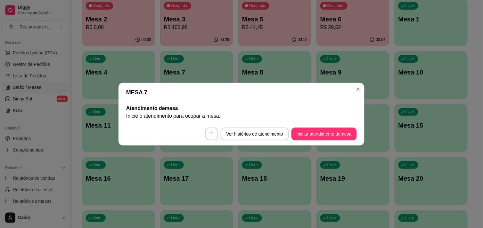
click at [313, 140] on footer "Ver histórico de atendimento Iniciar atendimento de mesa" at bounding box center [242, 134] width 246 height 23
click at [313, 135] on button "Iniciar atendimento de mesa" at bounding box center [323, 134] width 63 height 12
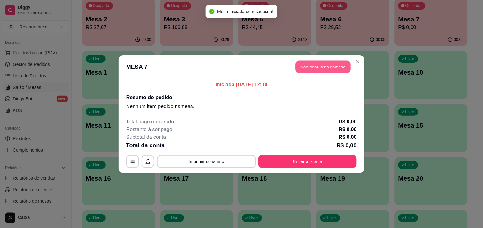
click at [321, 66] on button "Adicionar itens na mesa" at bounding box center [323, 67] width 55 height 12
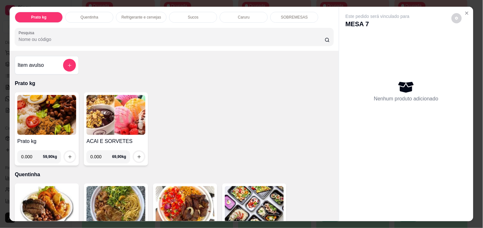
click at [33, 153] on input "0.000" at bounding box center [32, 157] width 22 height 13
type input "0.542"
click at [68, 155] on icon "increase-product-quantity" at bounding box center [70, 157] width 5 height 5
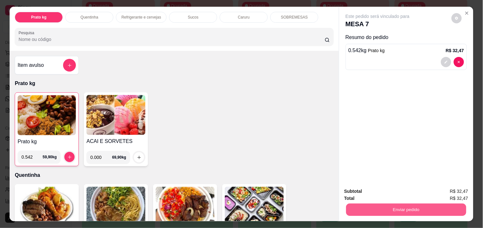
click at [375, 204] on button "Enviar pedido" at bounding box center [406, 210] width 120 height 12
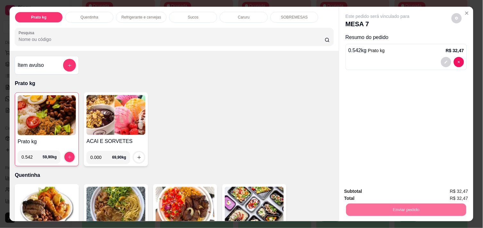
click at [462, 192] on button "Enviar pedido" at bounding box center [451, 192] width 35 height 12
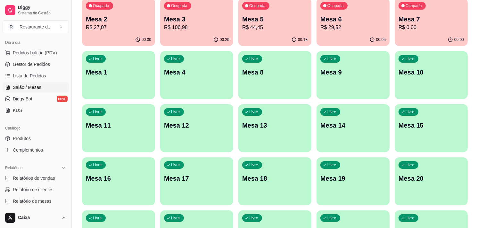
click at [333, 61] on p "Livre" at bounding box center [331, 58] width 9 height 5
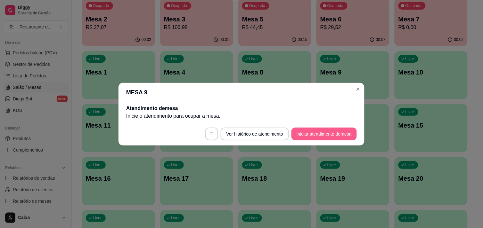
click at [336, 134] on button "Iniciar atendimento de mesa" at bounding box center [324, 134] width 65 height 13
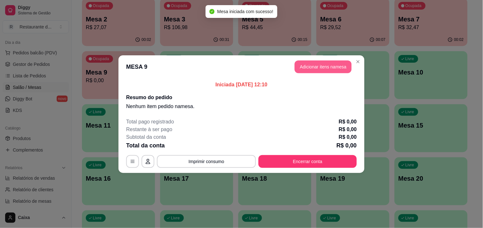
click at [341, 63] on button "Adicionar itens na mesa" at bounding box center [323, 67] width 57 height 13
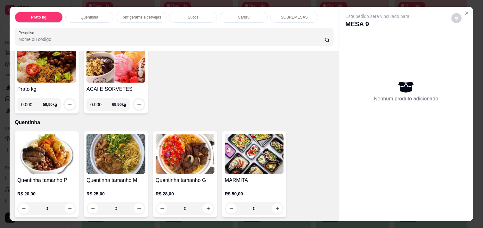
scroll to position [0, 0]
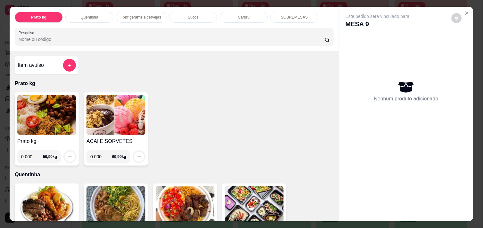
click at [30, 156] on input "0.000" at bounding box center [32, 157] width 22 height 13
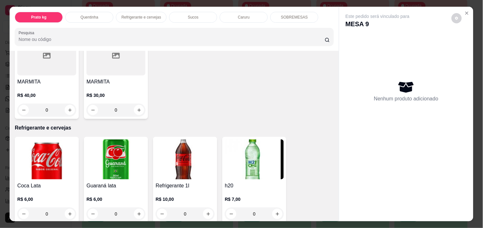
scroll to position [320, 0]
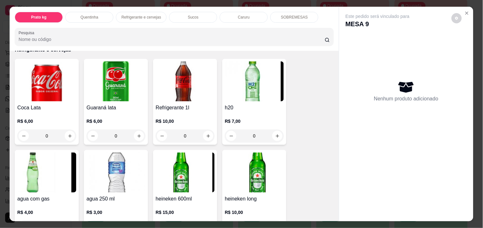
type input "0.508"
click at [70, 130] on div "0" at bounding box center [47, 136] width 56 height 13
click at [69, 135] on icon "increase-product-quantity" at bounding box center [70, 136] width 5 height 5
type input "1"
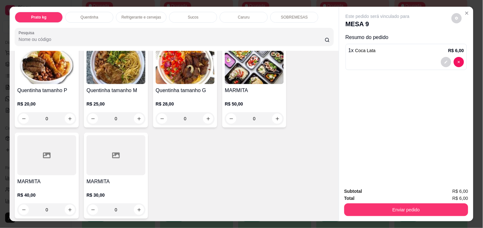
scroll to position [0, 0]
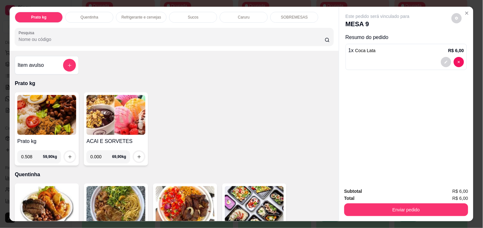
click at [51, 162] on div "Prato kg 0.508 59,90 kg" at bounding box center [47, 129] width 64 height 73
click at [68, 155] on icon "increase-product-quantity" at bounding box center [70, 157] width 5 height 5
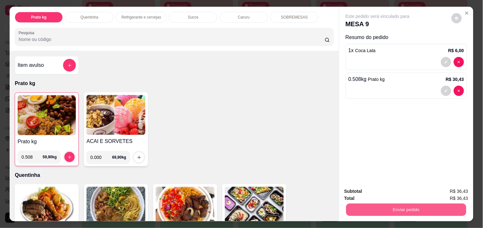
click at [449, 204] on button "Enviar pedido" at bounding box center [406, 210] width 120 height 12
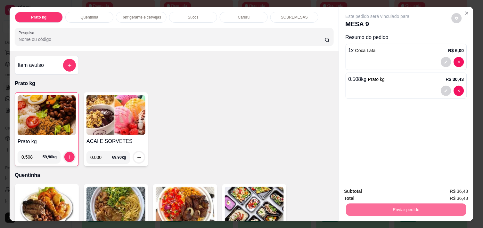
click at [446, 193] on button "Enviar pedido" at bounding box center [451, 192] width 36 height 12
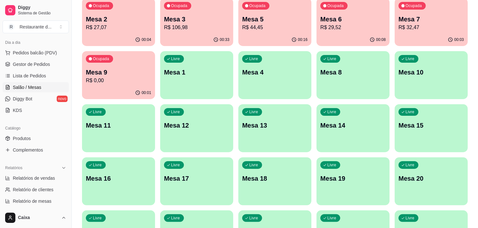
click at [428, 69] on p "Mesa 10" at bounding box center [431, 72] width 65 height 9
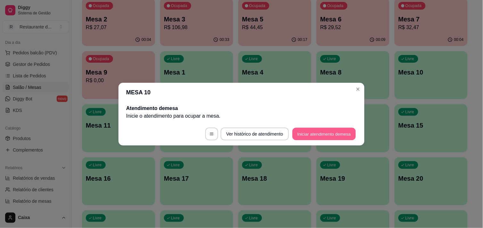
click at [314, 128] on button "Iniciar atendimento de mesa" at bounding box center [323, 134] width 63 height 12
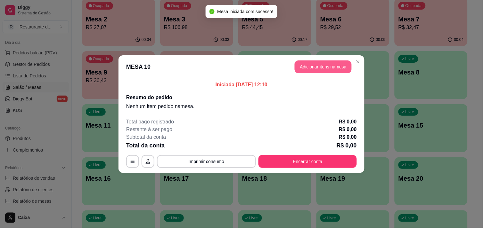
click at [328, 61] on button "Adicionar itens na mesa" at bounding box center [323, 67] width 57 height 13
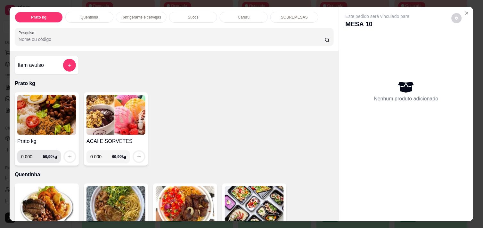
click at [31, 154] on input "0.000" at bounding box center [32, 157] width 22 height 13
type input "0.734"
click at [60, 155] on div "0.734 59,90 kg" at bounding box center [46, 157] width 59 height 13
click at [65, 154] on button "increase-product-quantity" at bounding box center [70, 157] width 10 height 10
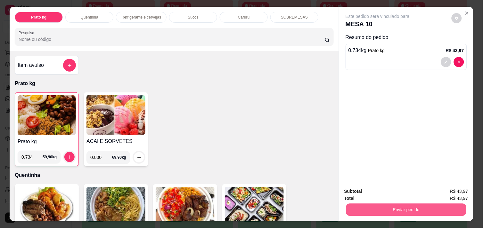
click at [388, 207] on button "Enviar pedido" at bounding box center [406, 210] width 120 height 12
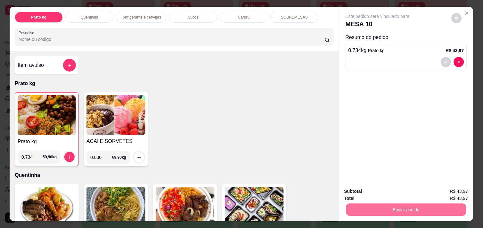
click at [450, 188] on button "Enviar pedido" at bounding box center [451, 192] width 35 height 12
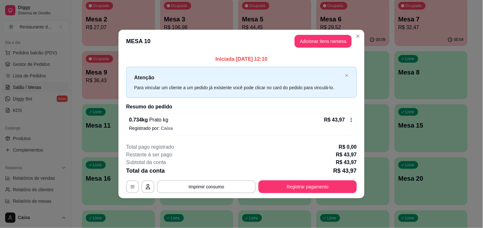
click at [302, 33] on header "MESA 10 Adicionar itens na mesa" at bounding box center [242, 41] width 246 height 23
click at [307, 40] on button "Adicionar itens na mesa" at bounding box center [323, 41] width 57 height 13
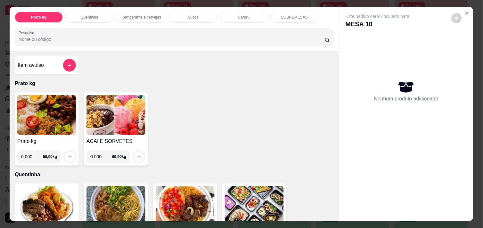
click at [29, 158] on input "0.000" at bounding box center [32, 157] width 22 height 13
type input "0.414"
click at [68, 155] on icon "increase-product-quantity" at bounding box center [70, 157] width 5 height 5
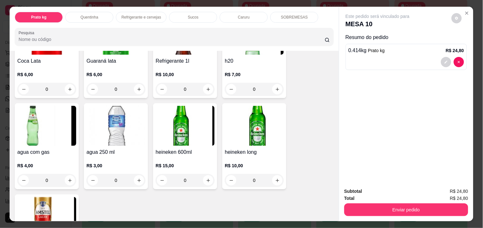
scroll to position [356, 0]
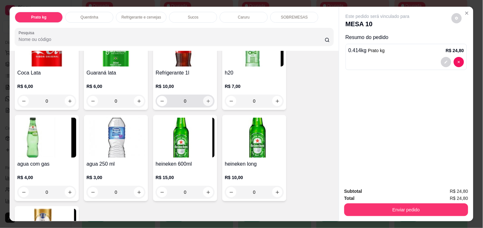
click at [203, 98] on button "increase-product-quantity" at bounding box center [208, 101] width 10 height 10
type input "1"
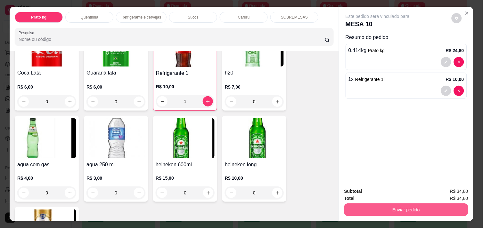
click at [399, 207] on button "Enviar pedido" at bounding box center [406, 210] width 124 height 13
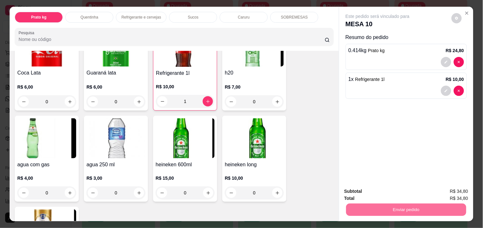
click at [450, 191] on button "Enviar pedido" at bounding box center [451, 192] width 36 height 12
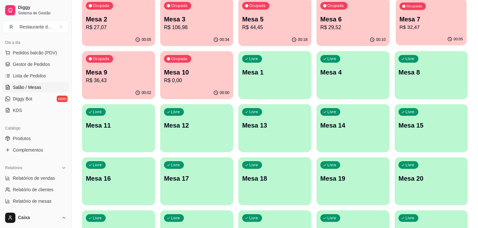
click at [422, 23] on p "Mesa 7" at bounding box center [430, 19] width 63 height 9
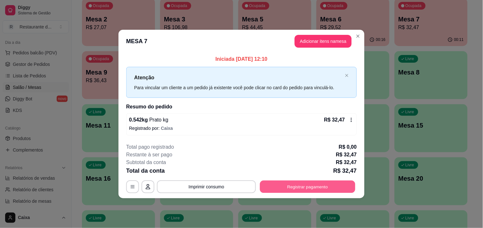
click at [316, 184] on button "Registrar pagamento" at bounding box center [307, 187] width 95 height 12
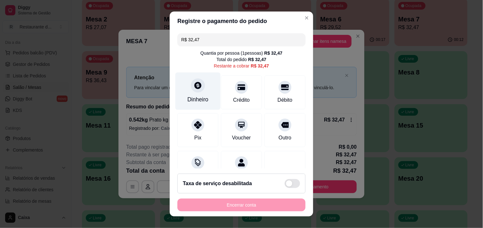
click at [195, 94] on div "Dinheiro" at bounding box center [198, 90] width 45 height 37
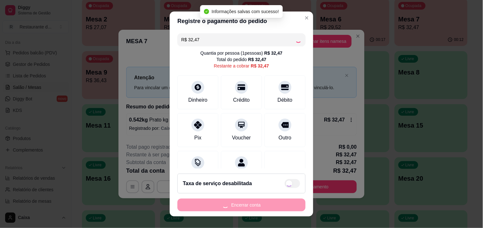
type input "R$ 0,00"
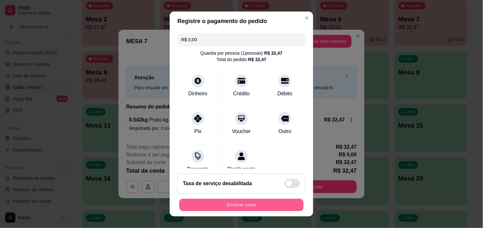
click at [265, 207] on button "Encerrar conta" at bounding box center [241, 205] width 124 height 12
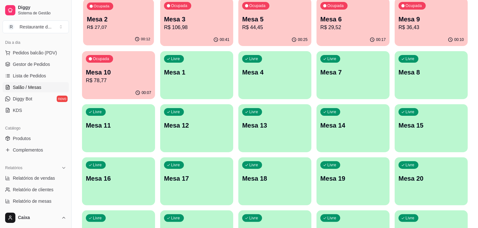
click at [114, 29] on p "R$ 27,07" at bounding box center [118, 27] width 63 height 7
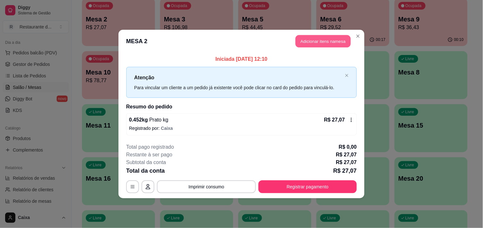
click at [318, 40] on button "Adicionar itens na mesa" at bounding box center [323, 41] width 55 height 12
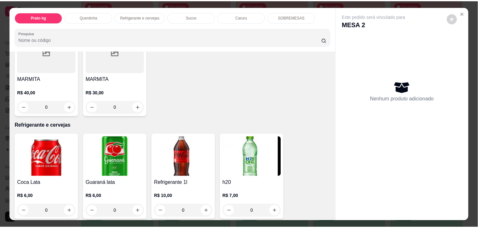
scroll to position [256, 0]
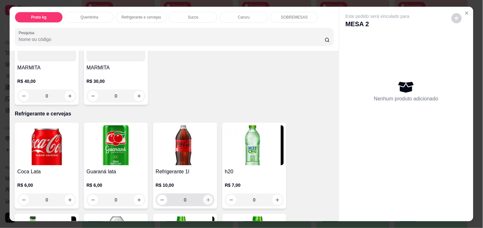
click at [209, 201] on button "increase-product-quantity" at bounding box center [208, 200] width 10 height 10
type input "1"
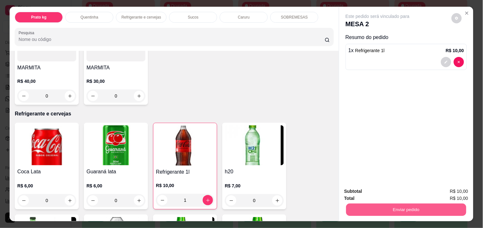
click at [424, 208] on button "Enviar pedido" at bounding box center [406, 210] width 120 height 12
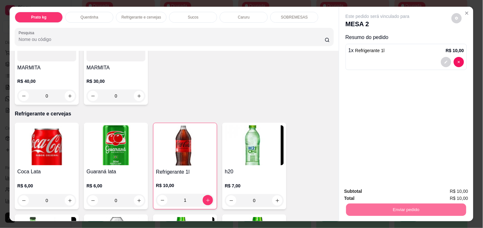
click at [452, 192] on button "Enviar pedido" at bounding box center [451, 192] width 35 height 12
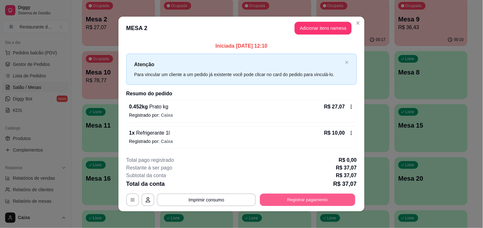
click at [309, 201] on button "Registrar pagamento" at bounding box center [307, 200] width 95 height 12
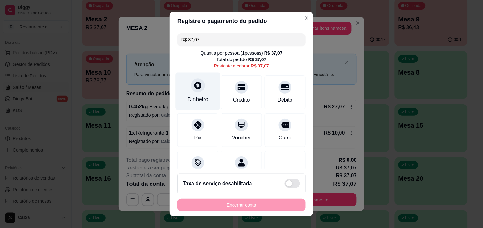
click at [201, 96] on div "Dinheiro" at bounding box center [197, 99] width 21 height 8
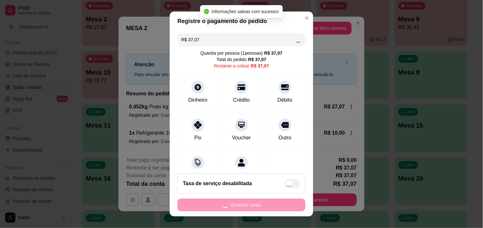
type input "R$ 0,00"
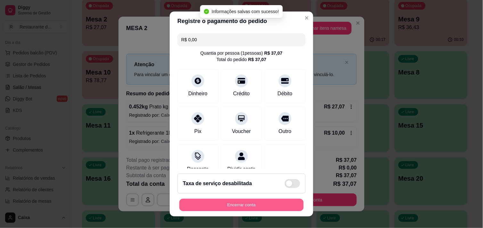
click at [273, 201] on button "Encerrar conta" at bounding box center [241, 205] width 124 height 12
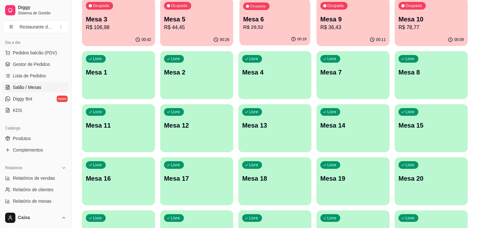
click at [270, 16] on p "Mesa 6" at bounding box center [274, 19] width 63 height 9
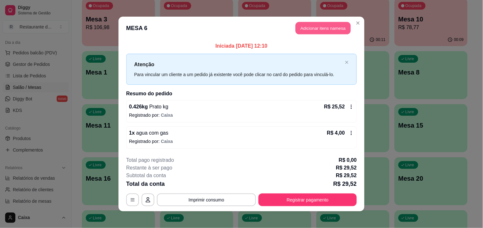
click at [325, 23] on button "Adicionar itens na mesa" at bounding box center [323, 28] width 55 height 12
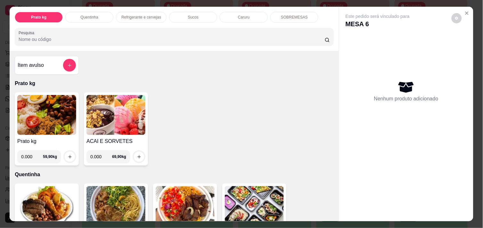
click at [100, 152] on input "0.000" at bounding box center [101, 157] width 22 height 13
type input "0.080"
click at [137, 155] on icon "increase-product-quantity" at bounding box center [139, 157] width 5 height 5
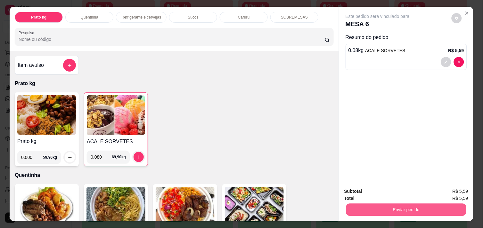
click at [383, 204] on button "Enviar pedido" at bounding box center [406, 210] width 120 height 12
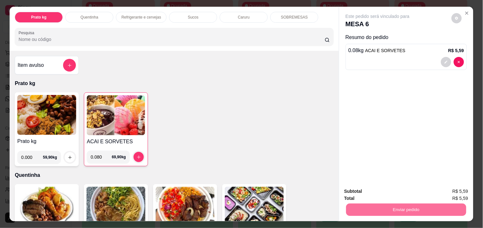
click at [452, 193] on button "Enviar pedido" at bounding box center [451, 192] width 35 height 12
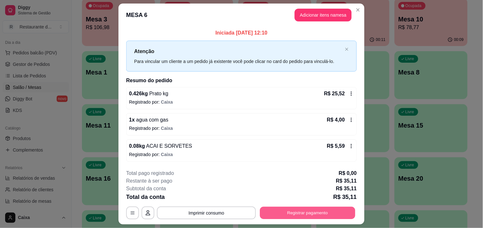
click at [345, 217] on button "Registrar pagamento" at bounding box center [307, 213] width 95 height 12
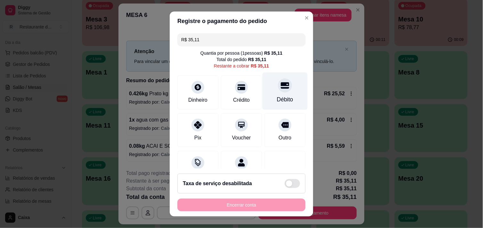
click at [278, 91] on div at bounding box center [285, 85] width 14 height 14
type input "R$ 0,00"
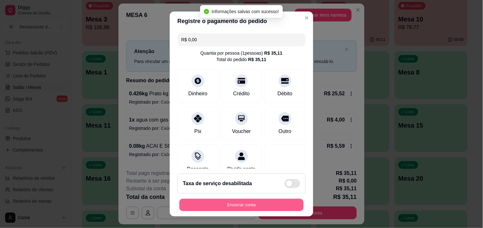
click at [243, 202] on button "Encerrar conta" at bounding box center [241, 205] width 124 height 12
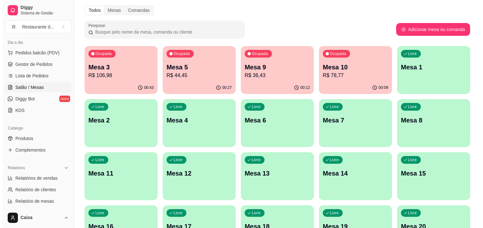
scroll to position [14, 0]
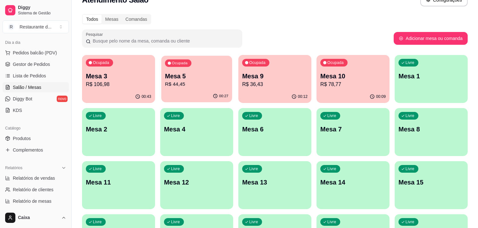
click at [214, 72] on p "Mesa 5" at bounding box center [196, 76] width 63 height 9
click at [144, 88] on div "Ocupada Mesa 3 R$ 106,98" at bounding box center [118, 73] width 71 height 35
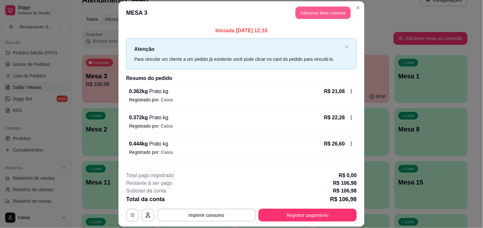
click at [315, 10] on button "Adicionar itens na mesa" at bounding box center [323, 12] width 55 height 12
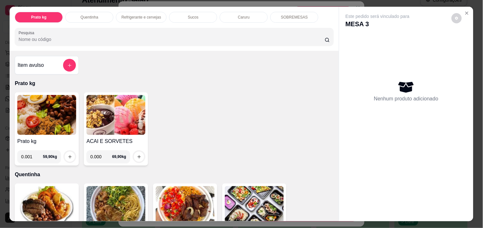
click at [34, 155] on input "0.001" at bounding box center [32, 157] width 22 height 13
type input "0.742"
click at [68, 155] on icon "increase-product-quantity" at bounding box center [70, 157] width 5 height 5
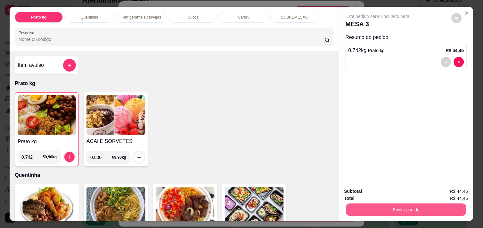
click at [405, 208] on button "Enviar pedido" at bounding box center [406, 210] width 120 height 12
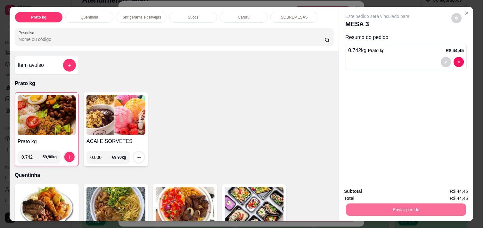
click at [462, 191] on button "Enviar pedido" at bounding box center [451, 192] width 35 height 12
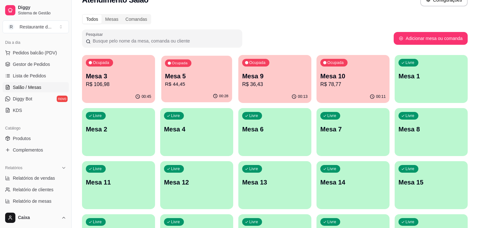
click at [215, 84] on p "R$ 44,45" at bounding box center [196, 84] width 63 height 7
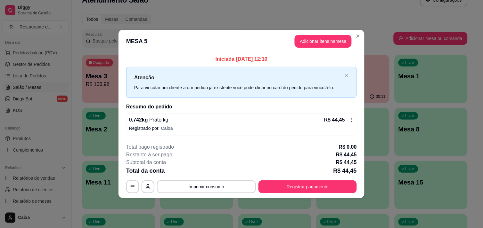
click at [351, 120] on icon at bounding box center [351, 120] width 5 height 5
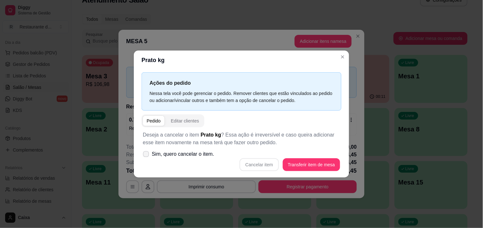
click at [145, 154] on icon at bounding box center [146, 154] width 5 height 4
click at [145, 155] on input "Sim, quero cancelar o item." at bounding box center [145, 157] width 4 height 4
checkbox input "true"
click at [264, 163] on button "Cancelar item" at bounding box center [259, 165] width 38 height 12
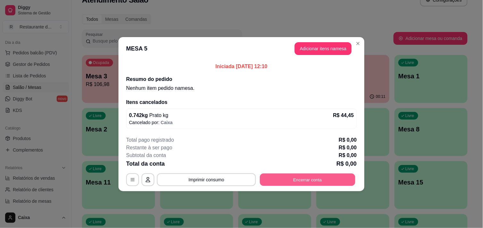
click at [333, 178] on button "Encerrar conta" at bounding box center [307, 180] width 95 height 12
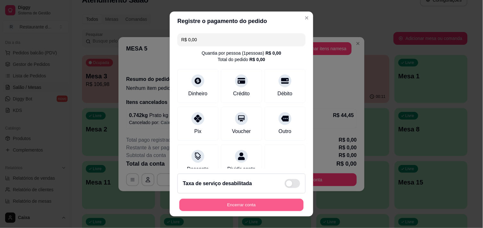
click at [266, 202] on button "Encerrar conta" at bounding box center [241, 205] width 124 height 12
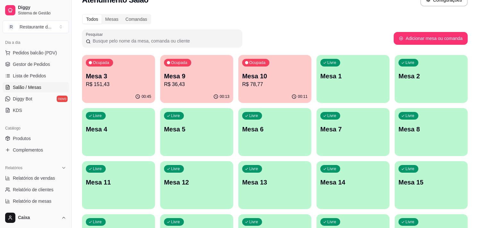
click at [193, 84] on p "R$ 36,43" at bounding box center [196, 85] width 65 height 8
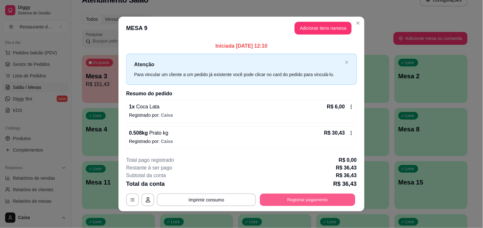
click at [310, 195] on button "Registrar pagamento" at bounding box center [307, 200] width 95 height 12
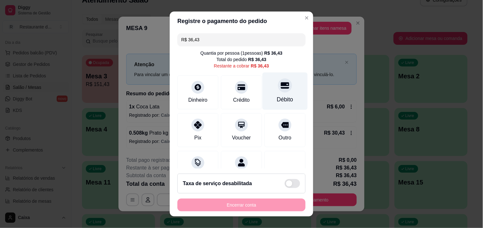
click at [278, 91] on div at bounding box center [285, 85] width 14 height 14
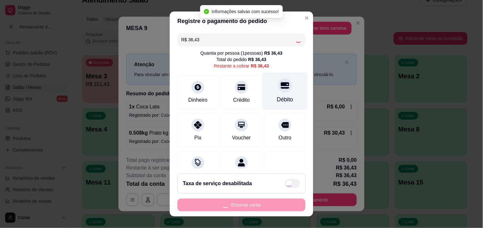
type input "R$ 0,00"
click at [273, 91] on div "Débito" at bounding box center [285, 90] width 45 height 37
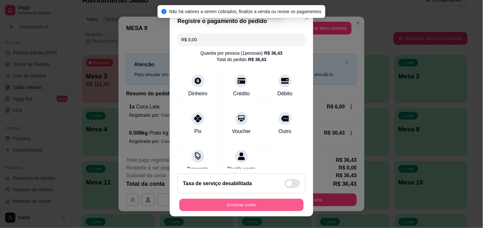
click at [235, 210] on button "Encerrar conta" at bounding box center [241, 205] width 124 height 12
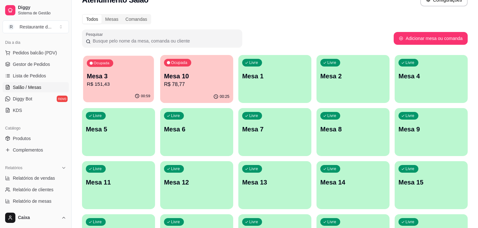
click at [131, 86] on p "R$ 151,43" at bounding box center [118, 84] width 63 height 7
click at [207, 84] on p "R$ 78,77" at bounding box center [196, 84] width 63 height 7
click at [198, 71] on div "Ocupada Mesa 10 R$ 78,77" at bounding box center [196, 73] width 71 height 35
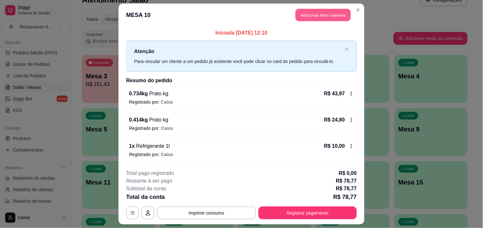
click at [328, 15] on button "Adicionar itens na mesa" at bounding box center [323, 15] width 55 height 12
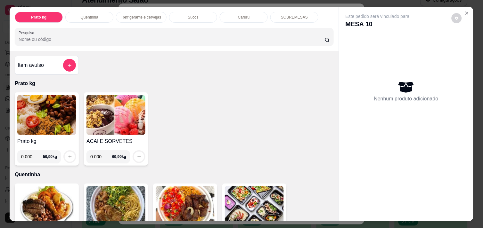
click at [99, 154] on input "0.000" at bounding box center [101, 157] width 22 height 13
type input "0.198"
click at [137, 155] on icon "increase-product-quantity" at bounding box center [139, 157] width 5 height 5
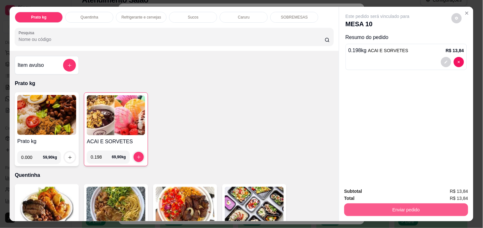
click at [387, 207] on button "Enviar pedido" at bounding box center [406, 210] width 124 height 13
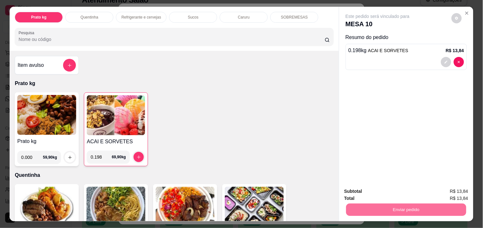
click at [458, 194] on button "Enviar pedido" at bounding box center [451, 192] width 35 height 12
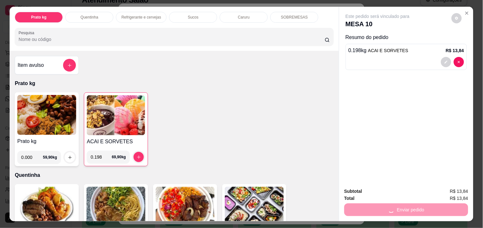
click at [458, 195] on span "R$ 13,84" at bounding box center [459, 198] width 18 height 7
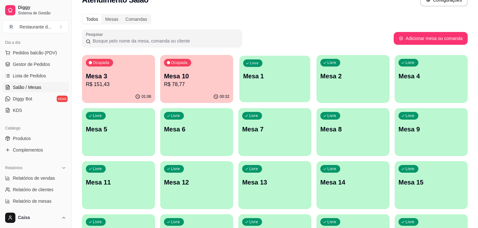
click at [290, 85] on div "Livre Mesa 1" at bounding box center [274, 75] width 71 height 39
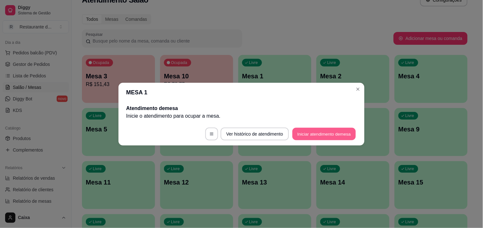
click at [322, 129] on button "Iniciar atendimento de mesa" at bounding box center [323, 134] width 63 height 12
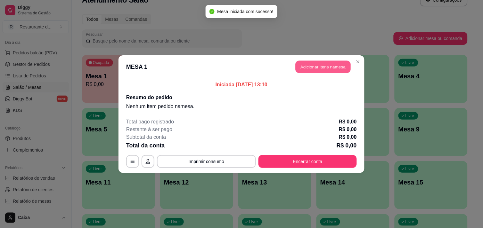
click at [304, 64] on button "Adicionar itens na mesa" at bounding box center [323, 67] width 55 height 12
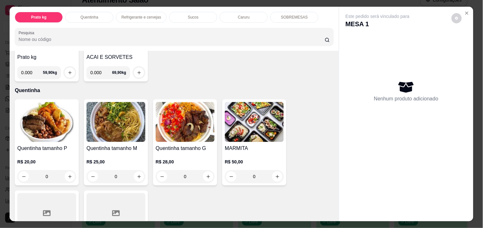
scroll to position [85, 0]
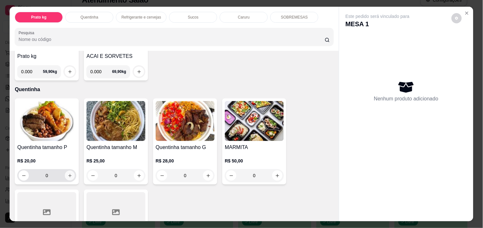
click at [65, 174] on button "increase-product-quantity" at bounding box center [70, 176] width 10 height 10
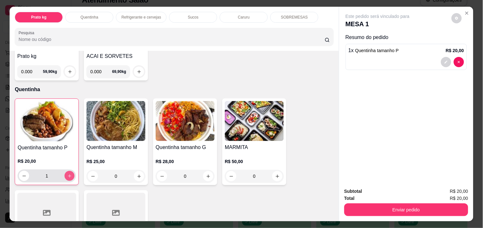
click at [67, 174] on icon "increase-product-quantity" at bounding box center [69, 176] width 5 height 5
type input "2"
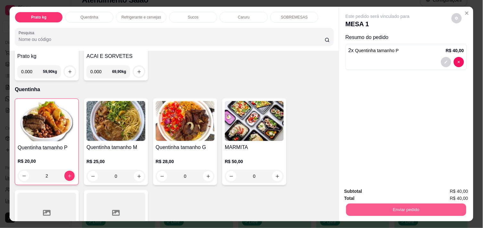
click at [385, 204] on button "Enviar pedido" at bounding box center [406, 210] width 120 height 12
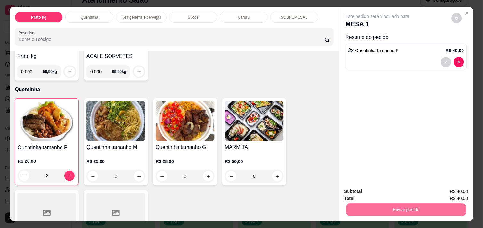
click at [462, 188] on button "Enviar pedido" at bounding box center [451, 192] width 35 height 12
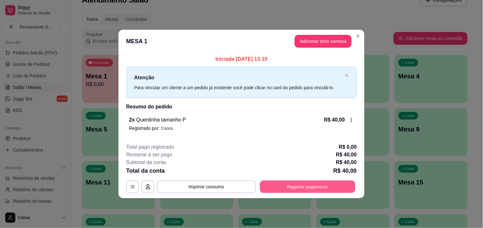
click at [315, 188] on button "Registrar pagamento" at bounding box center [307, 187] width 95 height 12
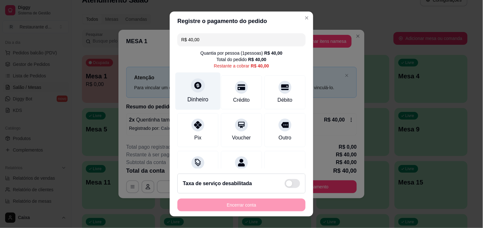
click at [189, 94] on div "Dinheiro" at bounding box center [198, 90] width 45 height 37
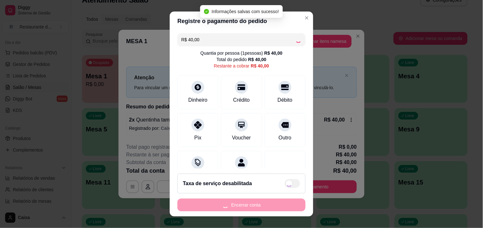
type input "R$ 0,00"
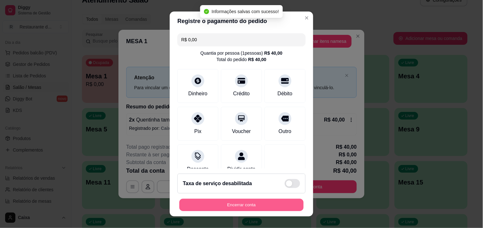
click at [251, 200] on button "Encerrar conta" at bounding box center [241, 205] width 124 height 12
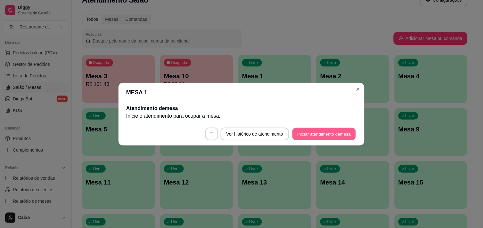
click at [313, 139] on button "Iniciar atendimento de mesa" at bounding box center [323, 134] width 63 height 12
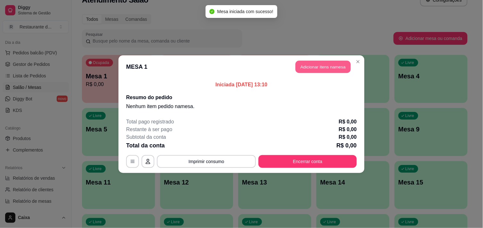
click at [325, 68] on button "Adicionar itens na mesa" at bounding box center [323, 67] width 55 height 12
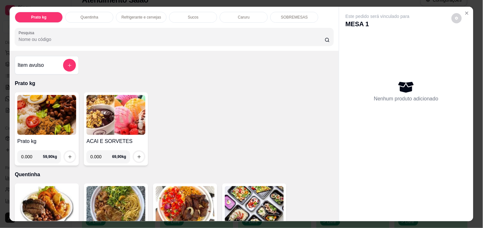
click at [100, 152] on input "0.000" at bounding box center [101, 157] width 22 height 13
type input "0.184"
click at [138, 155] on icon "increase-product-quantity" at bounding box center [139, 157] width 5 height 5
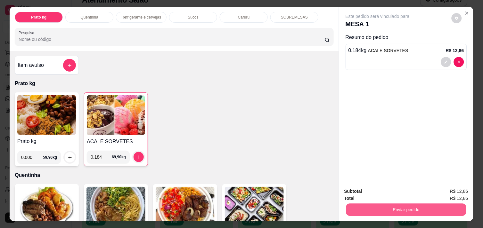
click at [425, 204] on button "Enviar pedido" at bounding box center [406, 210] width 120 height 12
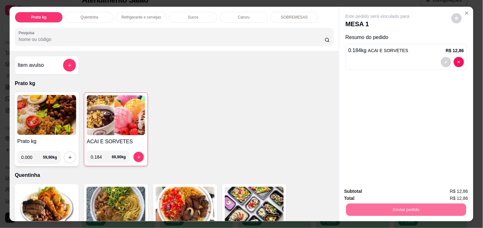
click at [449, 192] on button "Enviar pedido" at bounding box center [451, 192] width 35 height 12
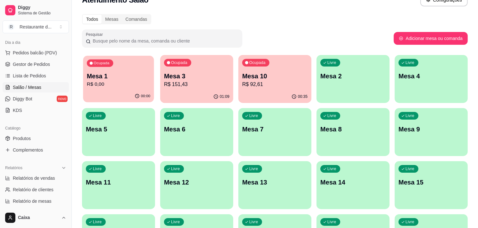
click at [104, 79] on p "Mesa 1" at bounding box center [118, 76] width 63 height 9
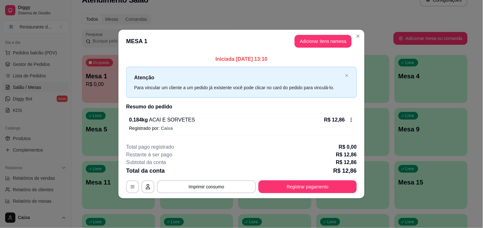
click at [352, 121] on icon at bounding box center [351, 120] width 5 height 5
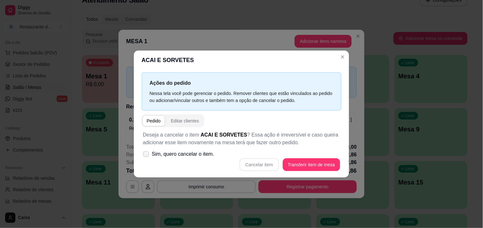
click at [146, 153] on icon at bounding box center [146, 154] width 5 height 4
click at [146, 155] on input "Sim, quero cancelar o item." at bounding box center [145, 157] width 4 height 4
checkbox input "true"
click at [260, 162] on button "Cancelar item" at bounding box center [259, 165] width 38 height 12
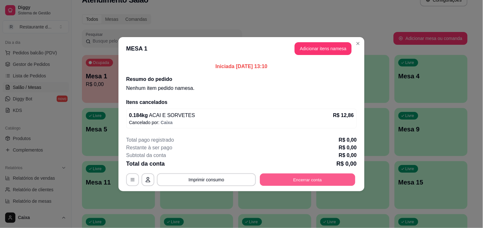
click at [302, 180] on button "Encerrar conta" at bounding box center [307, 180] width 95 height 12
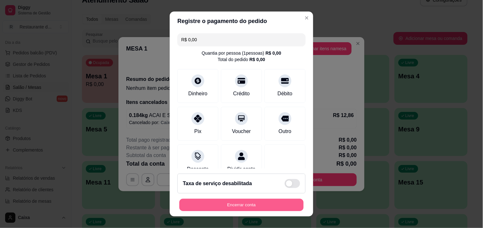
click at [217, 202] on button "Encerrar conta" at bounding box center [241, 205] width 124 height 12
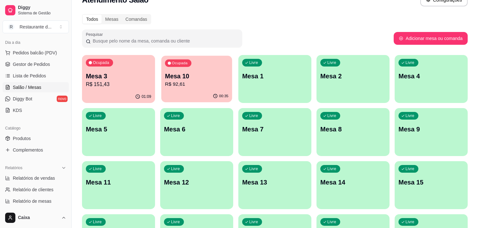
click at [196, 79] on p "Mesa 10" at bounding box center [196, 76] width 63 height 9
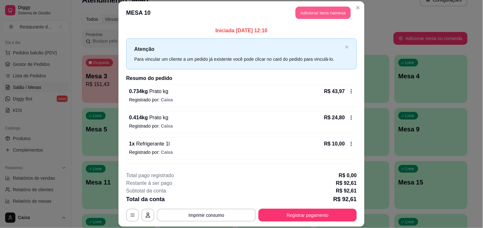
click at [307, 17] on button "Adicionar itens na mesa" at bounding box center [323, 12] width 55 height 12
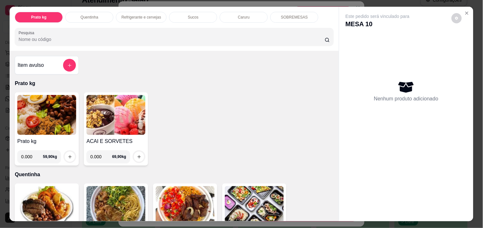
click at [100, 152] on input "0.000" at bounding box center [101, 157] width 22 height 13
type input "0.184"
click at [138, 155] on icon "increase-product-quantity" at bounding box center [139, 157] width 5 height 5
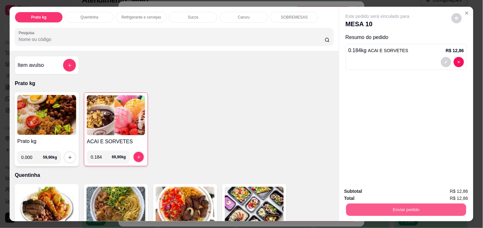
click at [431, 210] on button "Enviar pedido" at bounding box center [406, 210] width 120 height 12
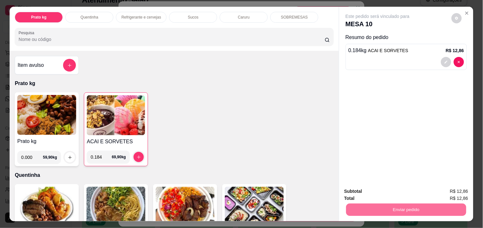
click at [457, 190] on button "Enviar pedido" at bounding box center [451, 192] width 35 height 12
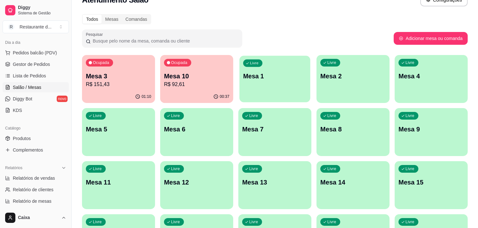
click at [268, 93] on div "Livre Mesa 1" at bounding box center [274, 75] width 71 height 39
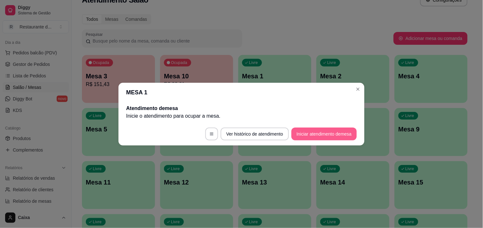
click at [314, 132] on button "Iniciar atendimento de mesa" at bounding box center [324, 134] width 65 height 13
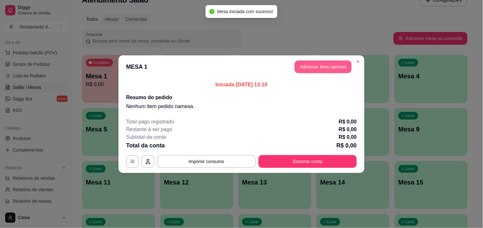
click at [311, 70] on button "Adicionar itens na mesa" at bounding box center [323, 67] width 57 height 13
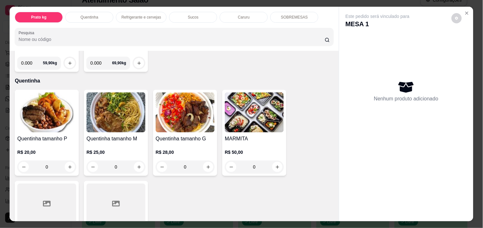
scroll to position [100, 0]
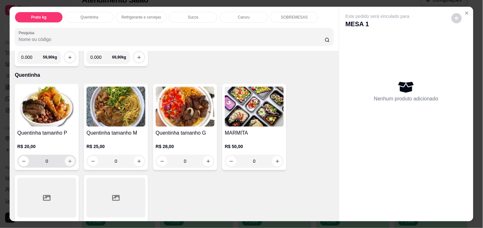
click at [68, 159] on icon "increase-product-quantity" at bounding box center [70, 161] width 5 height 5
type input "1"
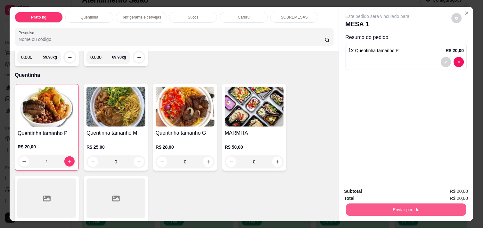
click at [390, 206] on button "Enviar pedido" at bounding box center [406, 210] width 120 height 12
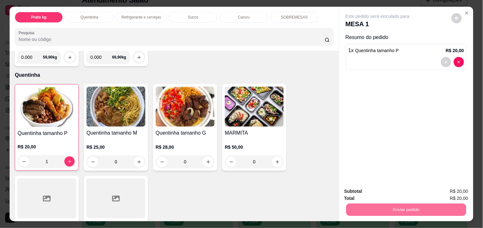
click at [457, 191] on button "Enviar pedido" at bounding box center [451, 192] width 35 height 12
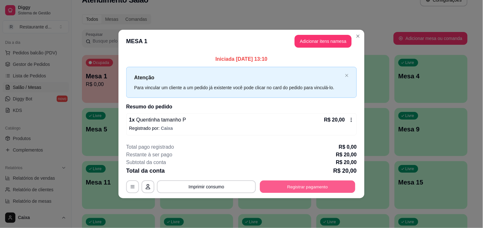
click at [303, 193] on button "Registrar pagamento" at bounding box center [307, 187] width 95 height 12
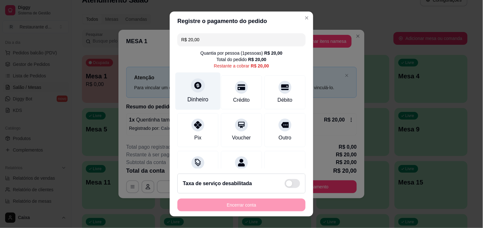
click at [204, 86] on div "Dinheiro" at bounding box center [198, 90] width 45 height 37
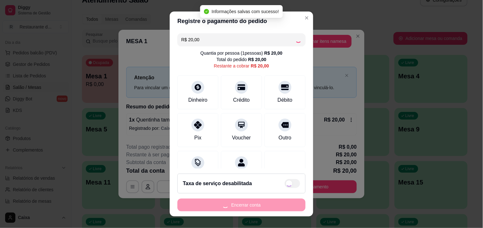
type input "R$ 0,00"
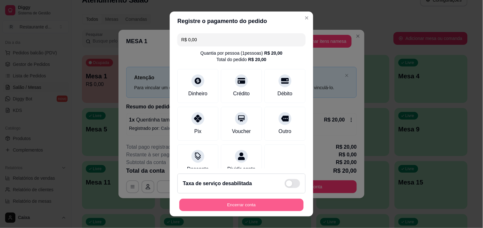
click at [274, 201] on button "Encerrar conta" at bounding box center [241, 205] width 124 height 12
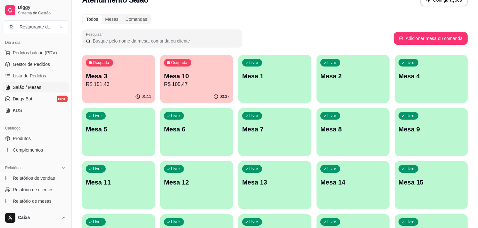
drag, startPoint x: 471, startPoint y: 215, endPoint x: 483, endPoint y: 181, distance: 35.6
click at [97, 146] on div "Livre Mesa 5" at bounding box center [118, 128] width 73 height 40
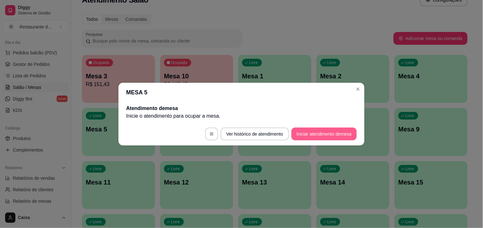
click at [313, 132] on button "Iniciar atendimento de mesa" at bounding box center [324, 134] width 65 height 13
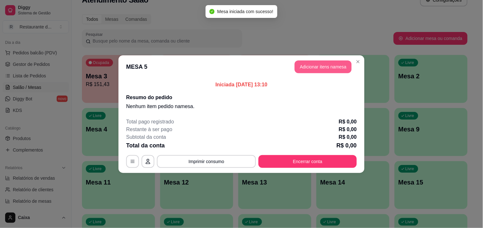
click at [319, 66] on button "Adicionar itens na mesa" at bounding box center [323, 67] width 57 height 13
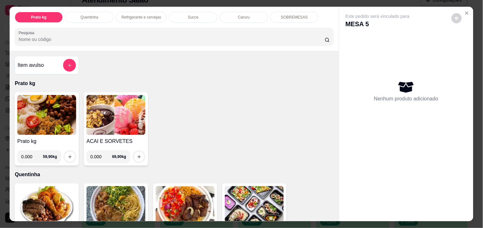
click at [29, 156] on input "0.000" at bounding box center [32, 157] width 22 height 13
type input "0.470"
click at [68, 155] on icon "increase-product-quantity" at bounding box center [70, 157] width 5 height 5
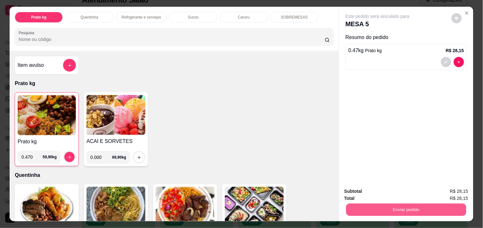
click at [401, 209] on button "Enviar pedido" at bounding box center [406, 210] width 120 height 12
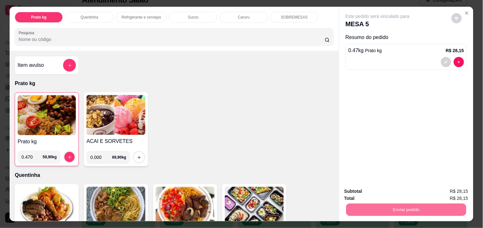
click at [446, 192] on button "Enviar pedido" at bounding box center [451, 192] width 36 height 12
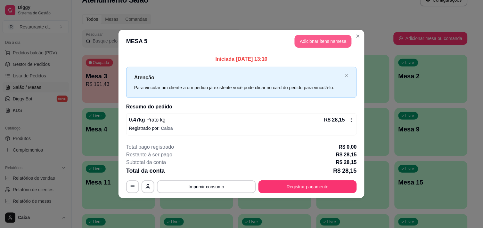
click at [315, 42] on button "Adicionar itens na mesa" at bounding box center [323, 41] width 57 height 13
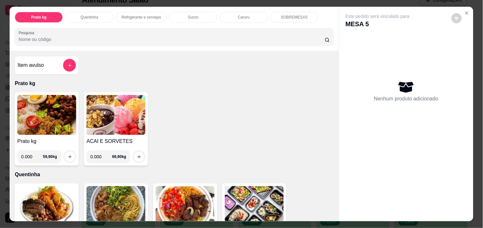
click at [29, 155] on input "0.000" at bounding box center [32, 157] width 22 height 13
type input "0.454"
click at [73, 152] on div at bounding box center [69, 157] width 13 height 13
click at [69, 155] on icon "increase-product-quantity" at bounding box center [70, 157] width 5 height 5
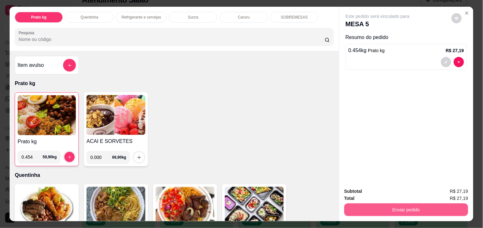
click at [401, 206] on button "Enviar pedido" at bounding box center [406, 210] width 124 height 13
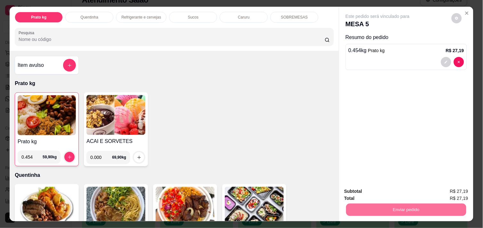
click at [450, 192] on button "Enviar pedido" at bounding box center [451, 192] width 36 height 12
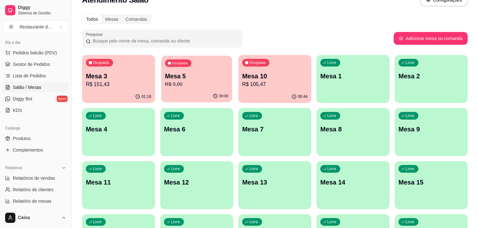
click at [187, 84] on p "R$ 0,00" at bounding box center [196, 84] width 63 height 7
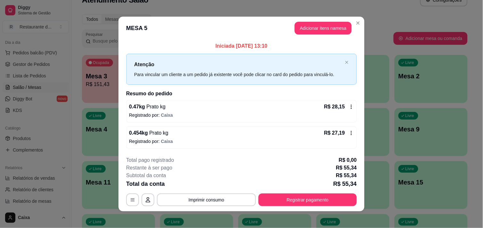
click at [347, 128] on div "0.454 kg Prato kg R$ 27,19 Registrado por: Caixa" at bounding box center [241, 138] width 231 height 22
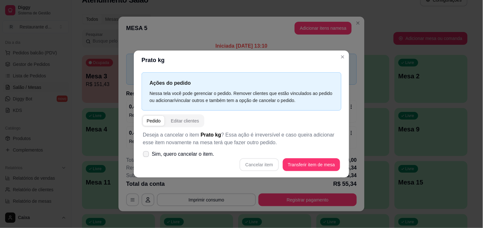
click at [144, 154] on icon at bounding box center [146, 154] width 5 height 4
click at [144, 155] on input "Sim, quero cancelar o item." at bounding box center [145, 157] width 4 height 4
checkbox input "true"
click at [245, 164] on button "Cancelar item" at bounding box center [259, 165] width 38 height 12
click at [245, 164] on div "Cancelar item Transferir item de mesa" at bounding box center [241, 165] width 197 height 13
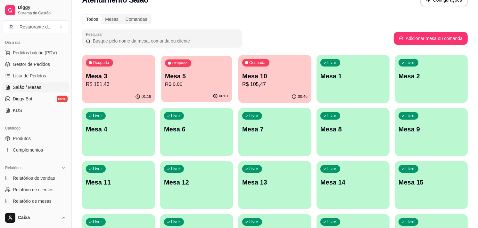
click at [203, 72] on p "Mesa 5" at bounding box center [196, 76] width 63 height 9
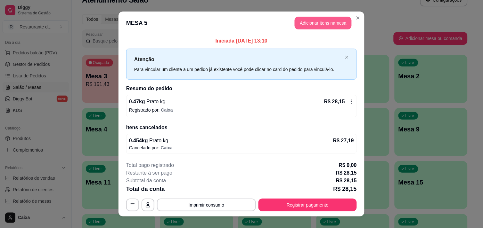
click at [315, 23] on button "Adicionar itens na mesa" at bounding box center [323, 23] width 57 height 13
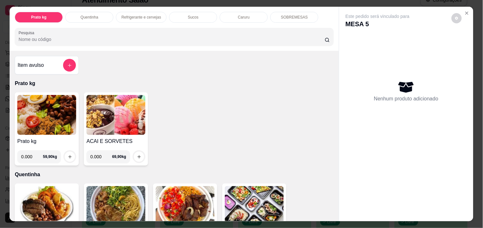
click at [29, 153] on input "0.000" at bounding box center [32, 157] width 22 height 13
type input "0.532"
click at [70, 156] on button "increase-product-quantity" at bounding box center [70, 157] width 10 height 10
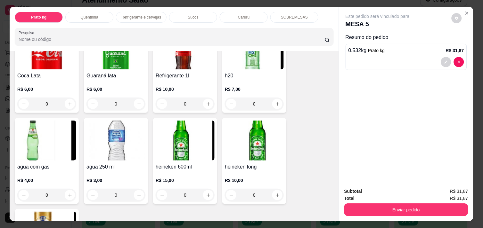
scroll to position [356, 0]
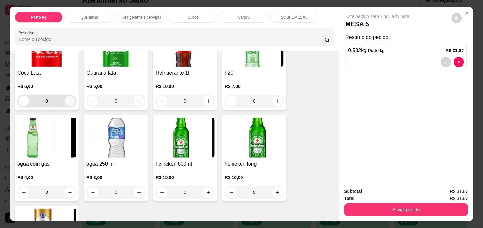
click at [68, 99] on icon "increase-product-quantity" at bounding box center [70, 101] width 5 height 5
type input "1"
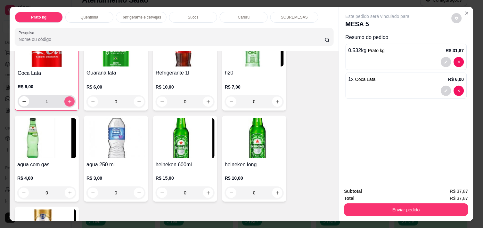
scroll to position [356, 0]
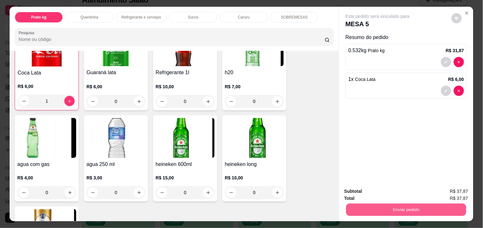
click at [431, 211] on button "Enviar pedido" at bounding box center [406, 210] width 120 height 12
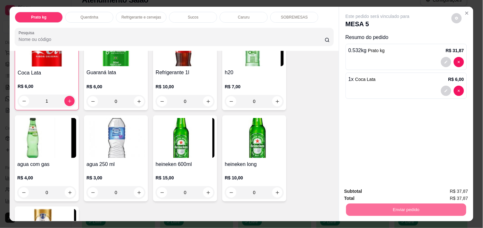
click at [444, 190] on button "Enviar pedido" at bounding box center [451, 192] width 36 height 12
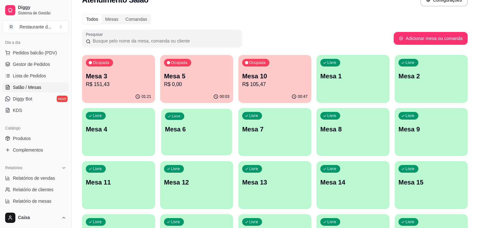
click at [184, 154] on div "button" at bounding box center [196, 151] width 71 height 7
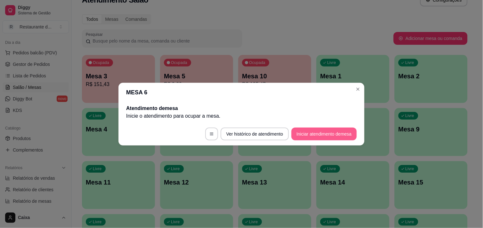
click at [327, 130] on button "Iniciar atendimento de mesa" at bounding box center [324, 134] width 65 height 13
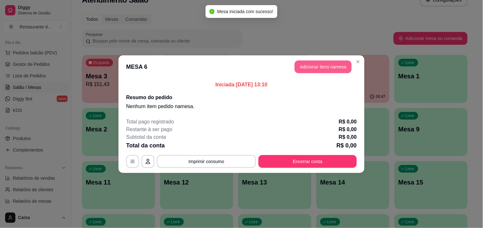
click at [318, 65] on button "Adicionar itens na mesa" at bounding box center [323, 67] width 57 height 13
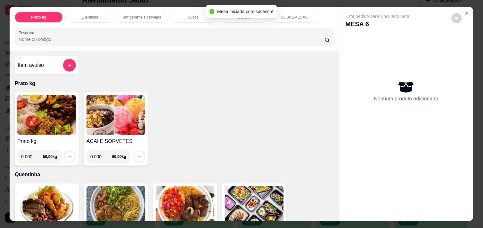
click at [29, 157] on input "0.000" at bounding box center [32, 157] width 22 height 13
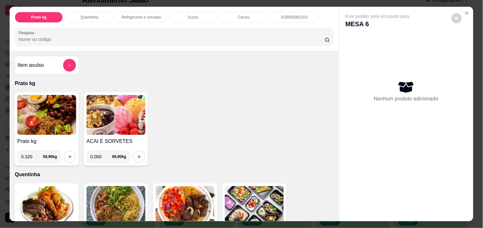
type input "0.320"
click at [62, 147] on div "0.320 59,90 kg" at bounding box center [46, 154] width 59 height 18
click at [65, 152] on button "increase-product-quantity" at bounding box center [70, 157] width 10 height 10
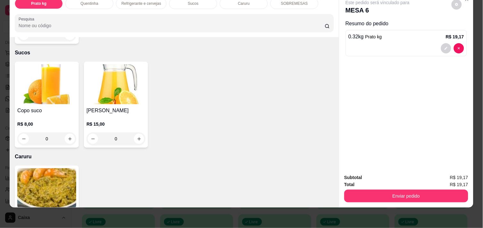
scroll to position [605, 0]
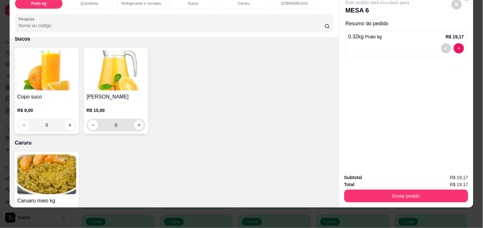
click at [137, 123] on icon "increase-product-quantity" at bounding box center [139, 125] width 5 height 5
type input "1"
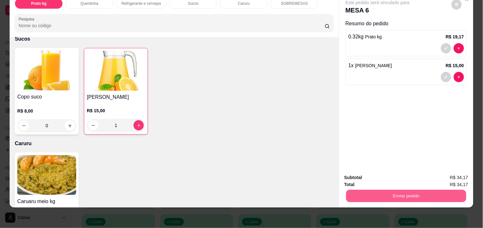
click at [415, 190] on button "Enviar pedido" at bounding box center [406, 196] width 120 height 12
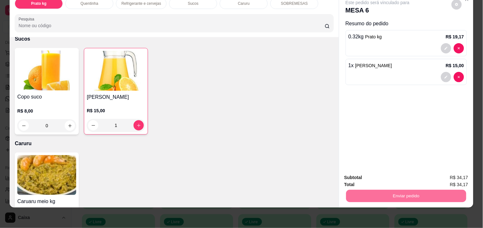
click at [447, 170] on button "Enviar pedido" at bounding box center [451, 175] width 35 height 12
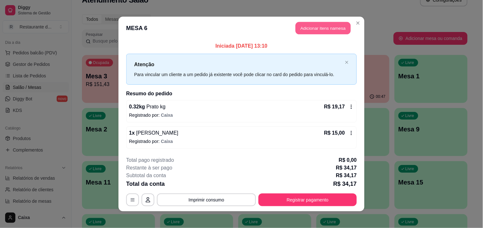
click at [324, 28] on button "Adicionar itens na mesa" at bounding box center [323, 28] width 55 height 12
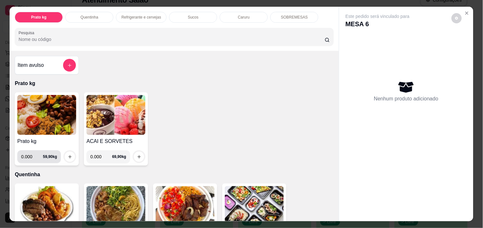
click at [31, 156] on input "0.000" at bounding box center [32, 157] width 22 height 13
type input "0.562"
click at [63, 152] on div at bounding box center [69, 157] width 13 height 13
click at [68, 155] on icon "increase-product-quantity" at bounding box center [70, 157] width 5 height 5
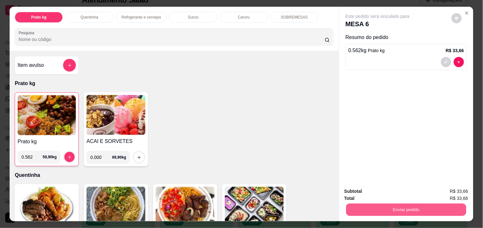
click at [427, 211] on button "Enviar pedido" at bounding box center [406, 210] width 120 height 12
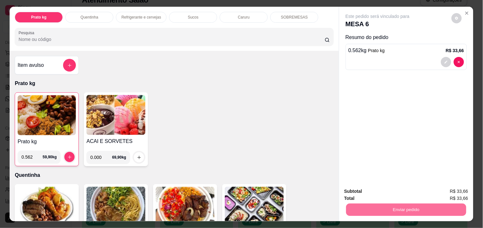
click at [449, 190] on button "Enviar pedido" at bounding box center [451, 192] width 36 height 12
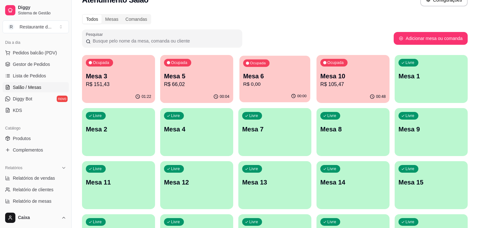
click at [276, 77] on p "Mesa 6" at bounding box center [274, 76] width 63 height 9
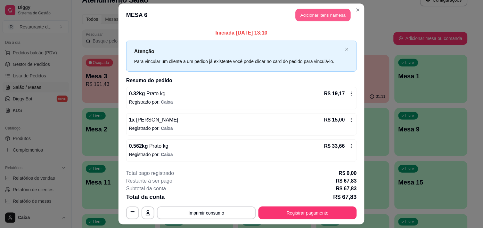
click at [318, 10] on button "Adicionar itens na mesa" at bounding box center [323, 15] width 55 height 12
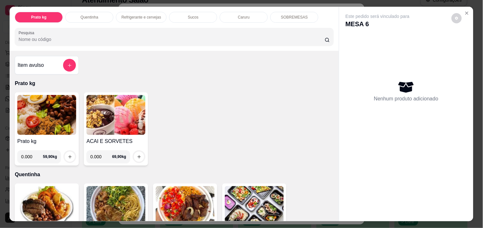
click at [100, 153] on input "0.000" at bounding box center [101, 157] width 22 height 13
type input "0.062"
click at [137, 155] on icon "increase-product-quantity" at bounding box center [139, 157] width 5 height 5
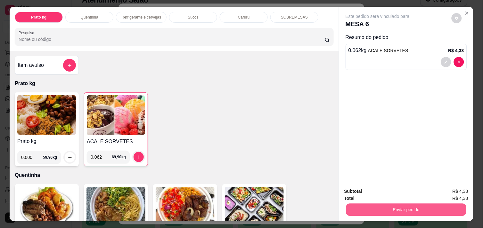
click at [386, 204] on button "Enviar pedido" at bounding box center [406, 210] width 120 height 12
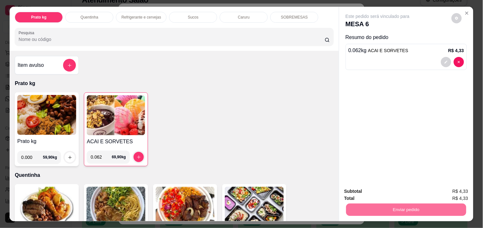
click at [457, 188] on button "Enviar pedido" at bounding box center [451, 192] width 36 height 12
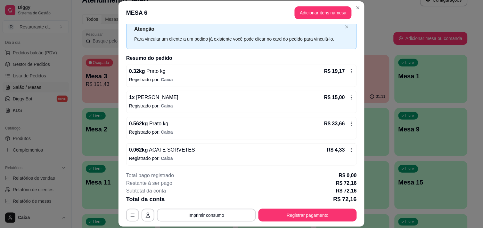
scroll to position [21, 0]
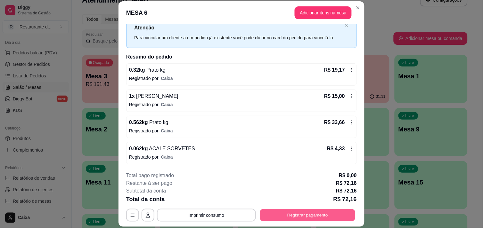
click at [306, 217] on button "Registrar pagamento" at bounding box center [307, 216] width 95 height 12
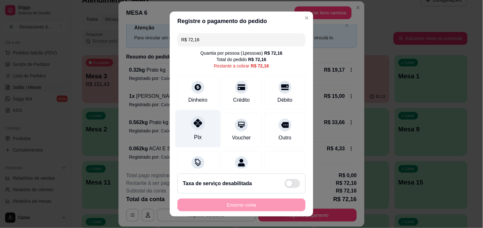
click at [196, 132] on div "Pix" at bounding box center [198, 128] width 45 height 37
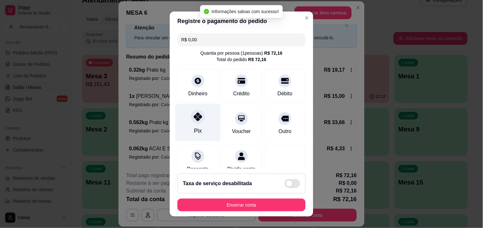
type input "R$ 0,00"
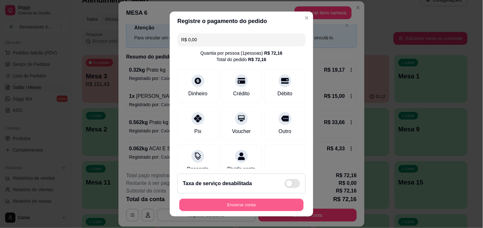
click at [210, 207] on button "Encerrar conta" at bounding box center [241, 205] width 124 height 12
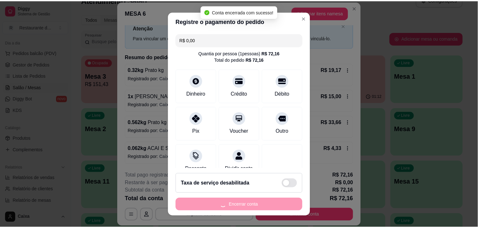
scroll to position [0, 0]
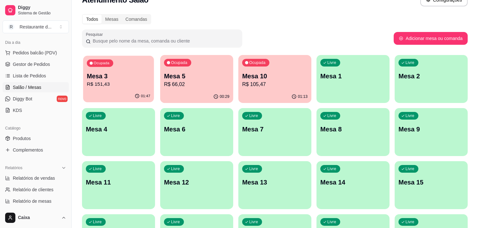
click at [113, 81] on p "R$ 151,43" at bounding box center [118, 84] width 63 height 7
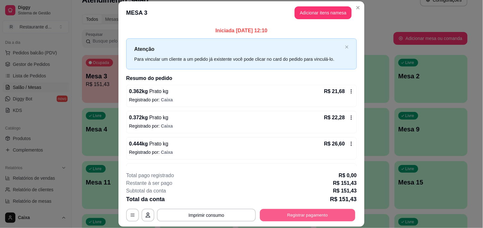
click at [305, 218] on button "Registrar pagamento" at bounding box center [307, 216] width 95 height 12
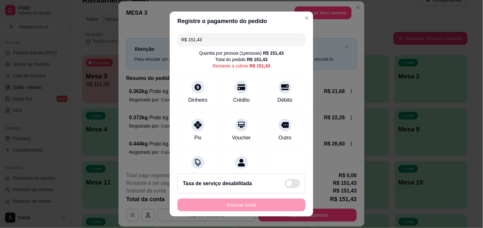
click at [229, 174] on footer "Taxa de serviço desabilitada Encerrar conta" at bounding box center [242, 193] width 144 height 48
click at [192, 90] on div at bounding box center [198, 85] width 14 height 14
type input "R$ 0,00"
click at [286, 143] on div "R$ 0,00 Quantia por pessoa ( 1 pessoas) R$ 151,43 Total do pedido R$ 151,43 Res…" at bounding box center [242, 100] width 144 height 138
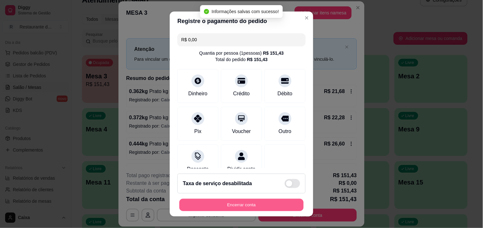
click at [251, 205] on button "Encerrar conta" at bounding box center [241, 205] width 124 height 12
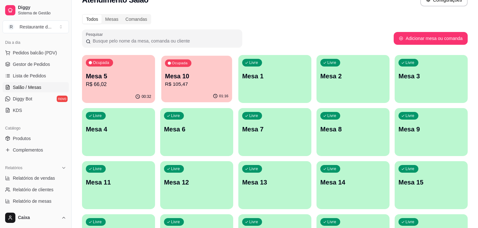
click at [203, 83] on p "R$ 105,47" at bounding box center [196, 84] width 63 height 7
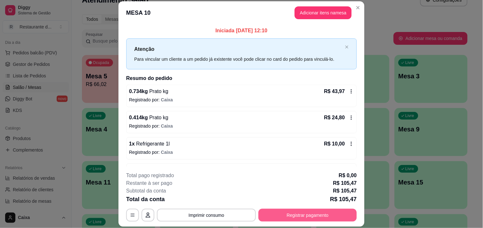
click at [296, 210] on button "Registrar pagamento" at bounding box center [308, 215] width 98 height 13
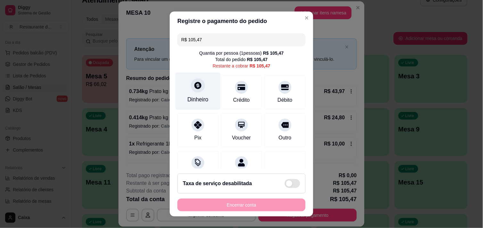
click at [197, 85] on icon at bounding box center [197, 85] width 7 height 7
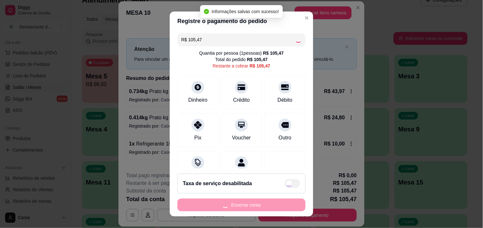
type input "R$ 0,00"
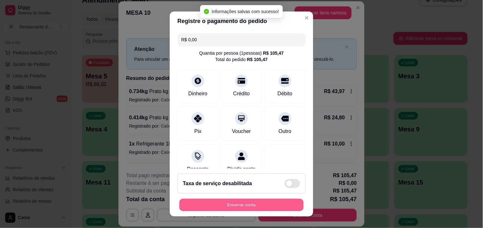
click at [252, 207] on button "Encerrar conta" at bounding box center [241, 205] width 124 height 12
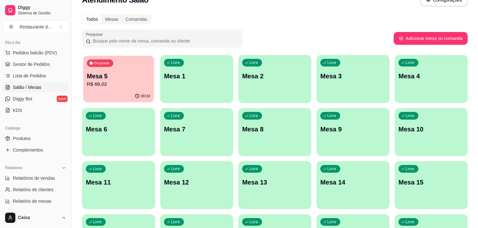
click at [120, 93] on div "00:32" at bounding box center [118, 96] width 71 height 12
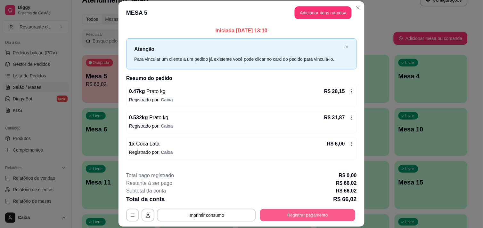
click at [303, 210] on button "Registrar pagamento" at bounding box center [307, 216] width 95 height 12
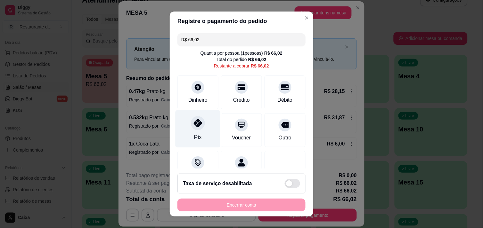
click at [191, 121] on div at bounding box center [198, 123] width 14 height 14
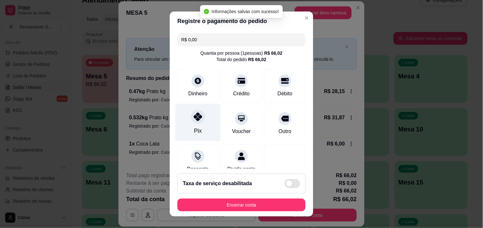
type input "R$ 0,00"
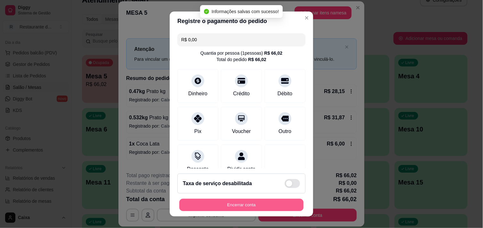
click at [243, 201] on button "Encerrar conta" at bounding box center [241, 205] width 124 height 12
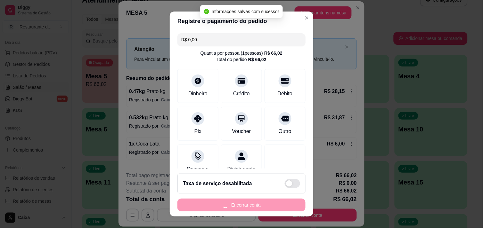
click at [243, 201] on div "Encerrar conta" at bounding box center [241, 205] width 128 height 13
